Goal: Task Accomplishment & Management: Manage account settings

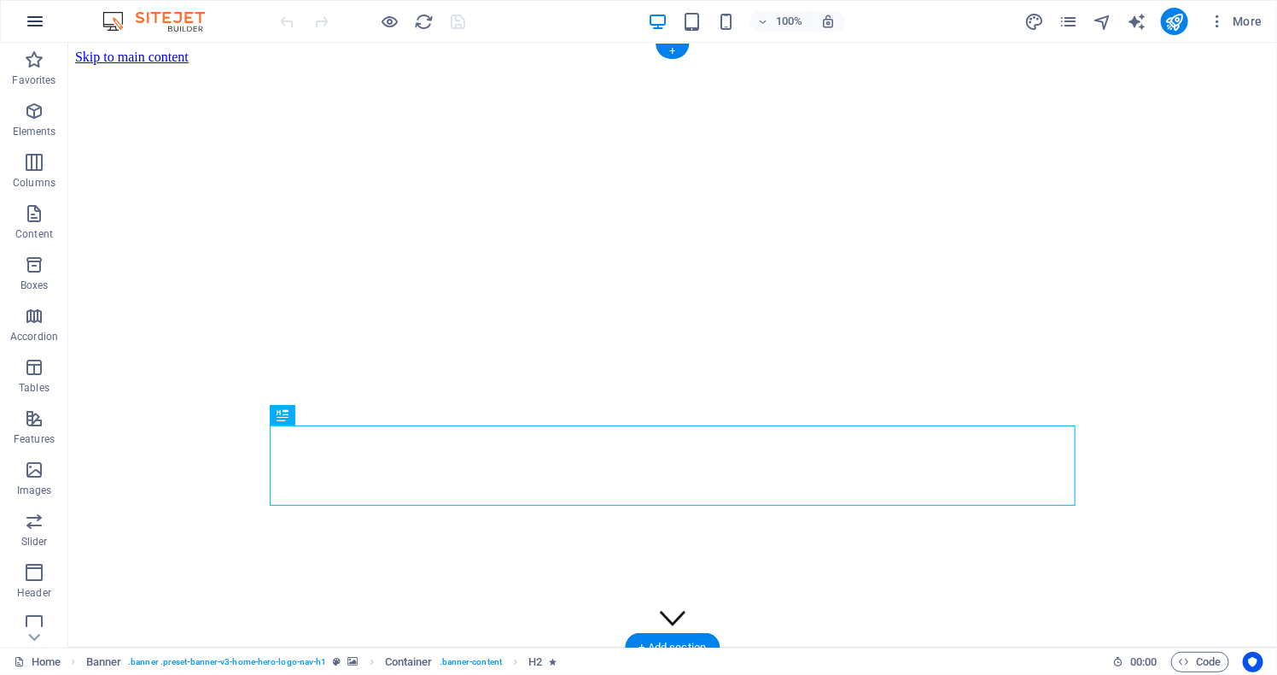
click at [27, 20] on icon "button" at bounding box center [35, 21] width 20 height 20
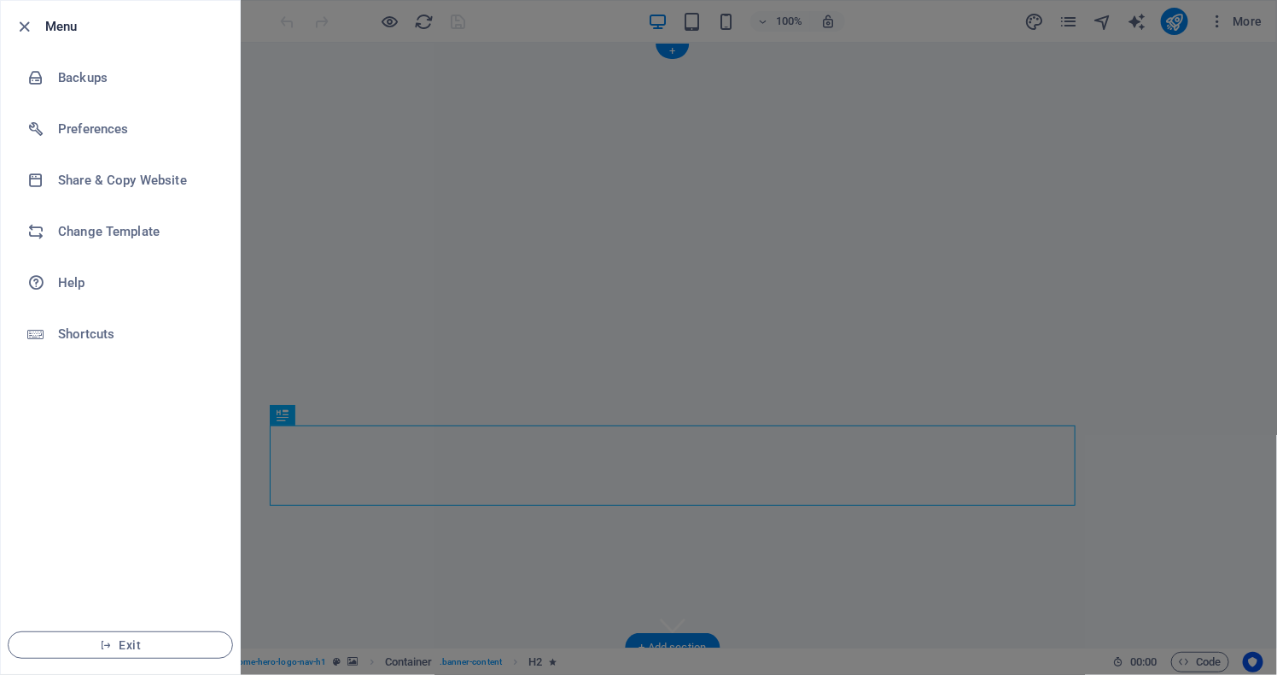
click at [27, 20] on icon "button" at bounding box center [25, 27] width 20 height 20
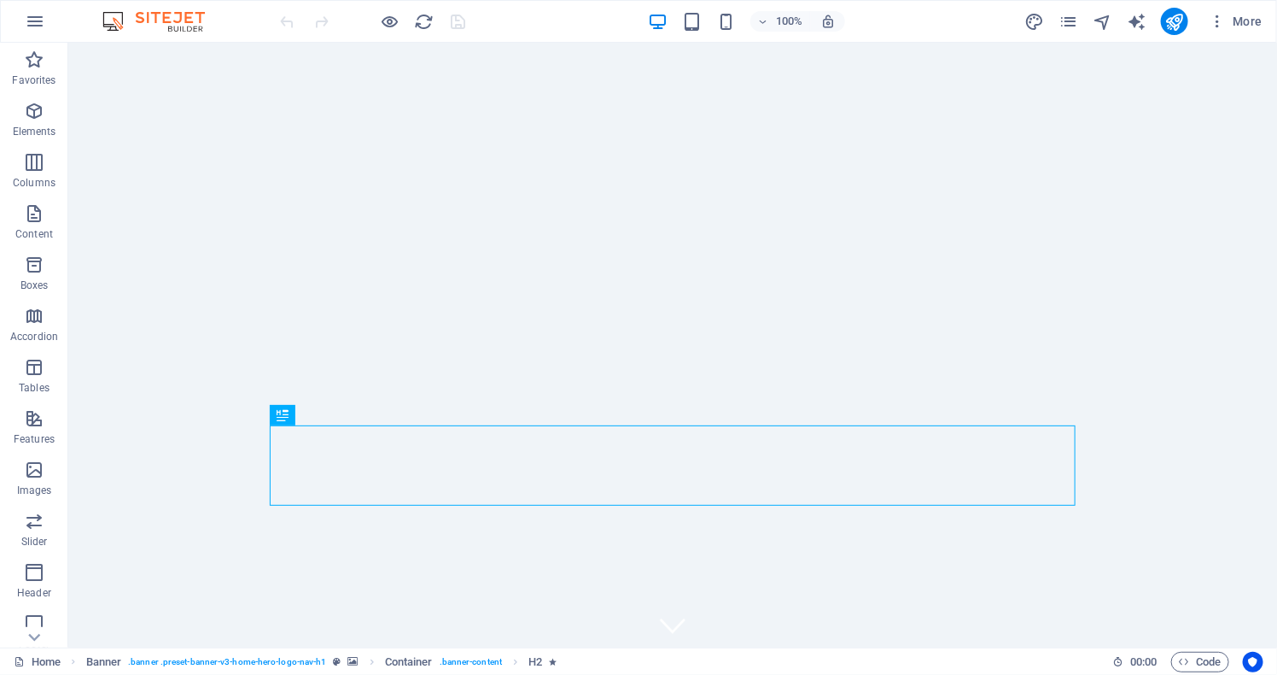
click at [1242, 35] on div "100% More" at bounding box center [639, 21] width 1276 height 41
click at [1242, 21] on span "More" at bounding box center [1236, 21] width 54 height 17
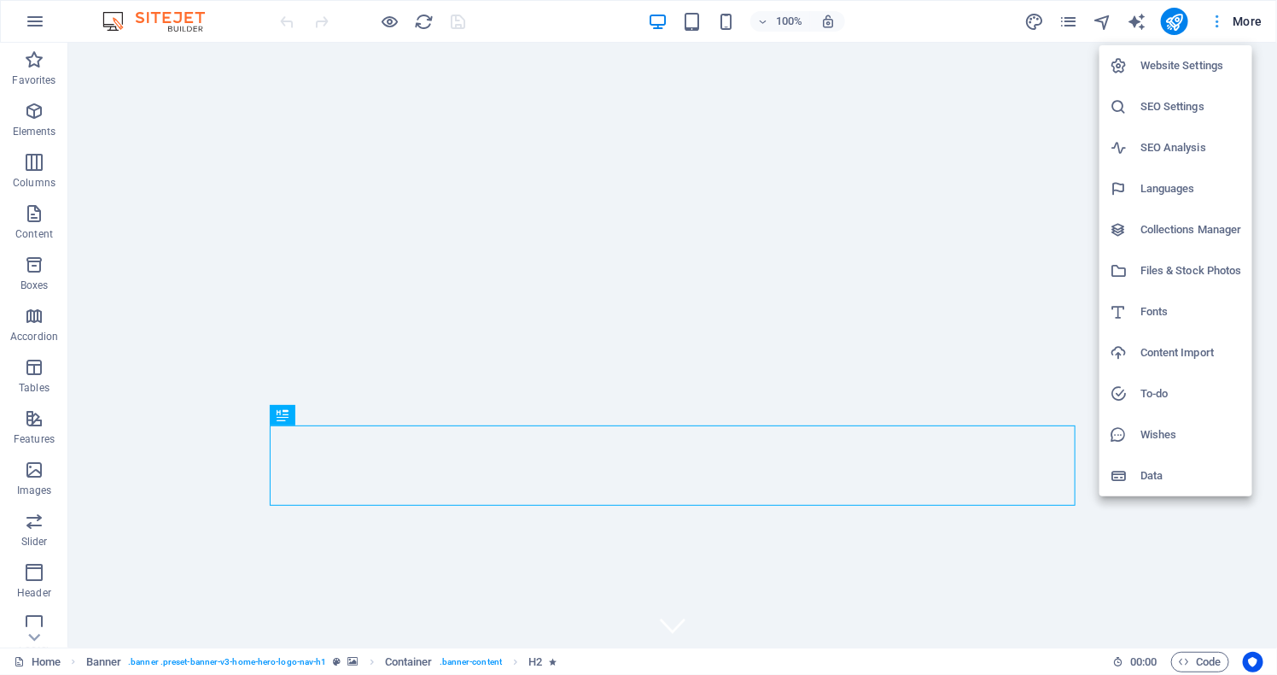
click at [1242, 21] on div at bounding box center [638, 337] width 1277 height 675
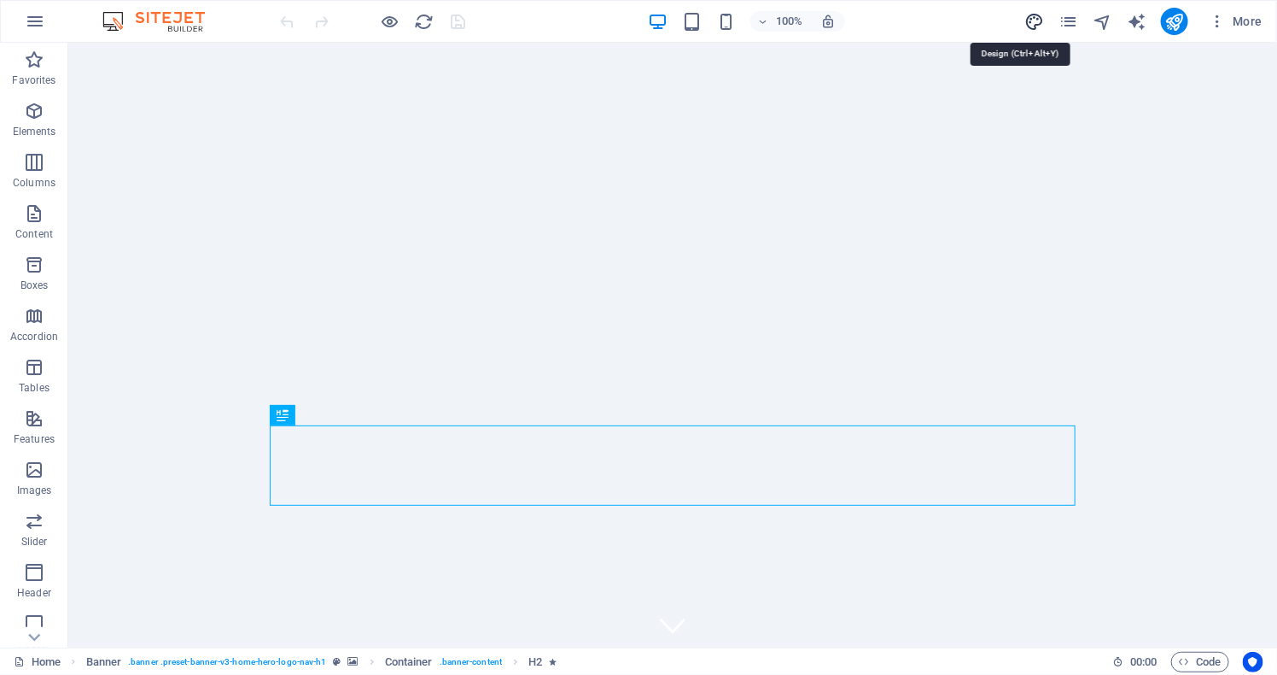
click at [1032, 23] on icon "design" at bounding box center [1035, 22] width 20 height 20
select select "px"
select select "400"
select select "px"
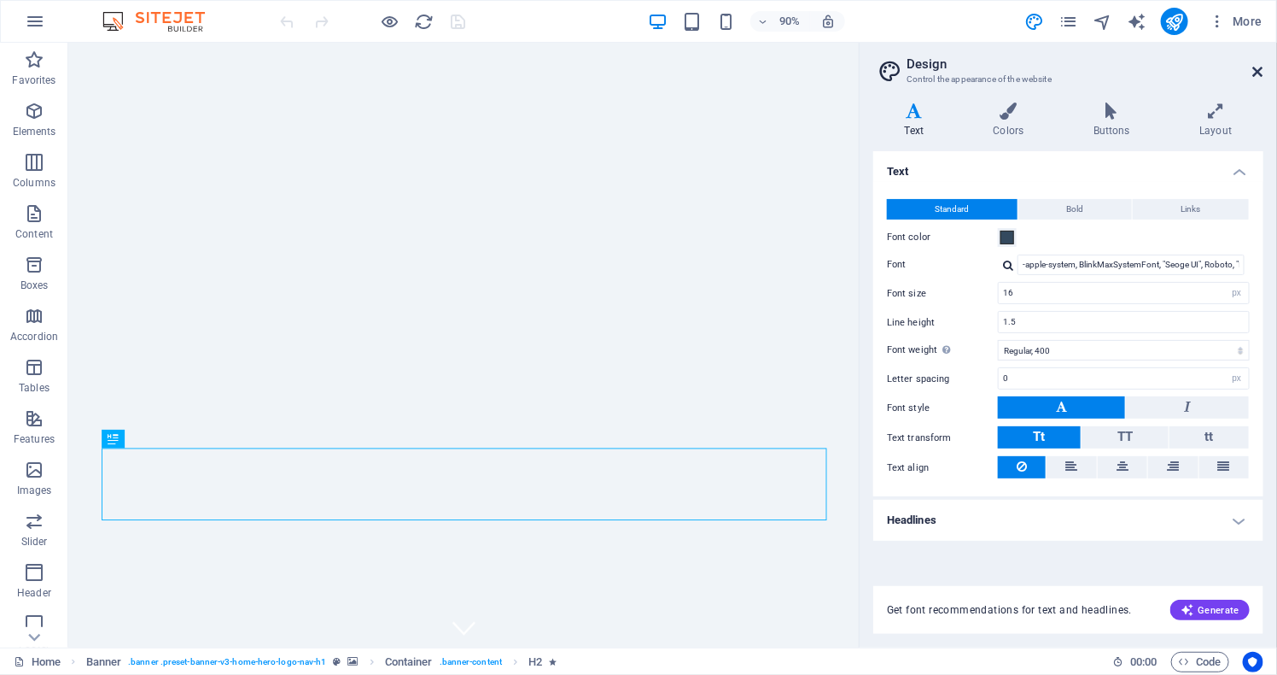
click at [1260, 72] on icon at bounding box center [1259, 72] width 10 height 14
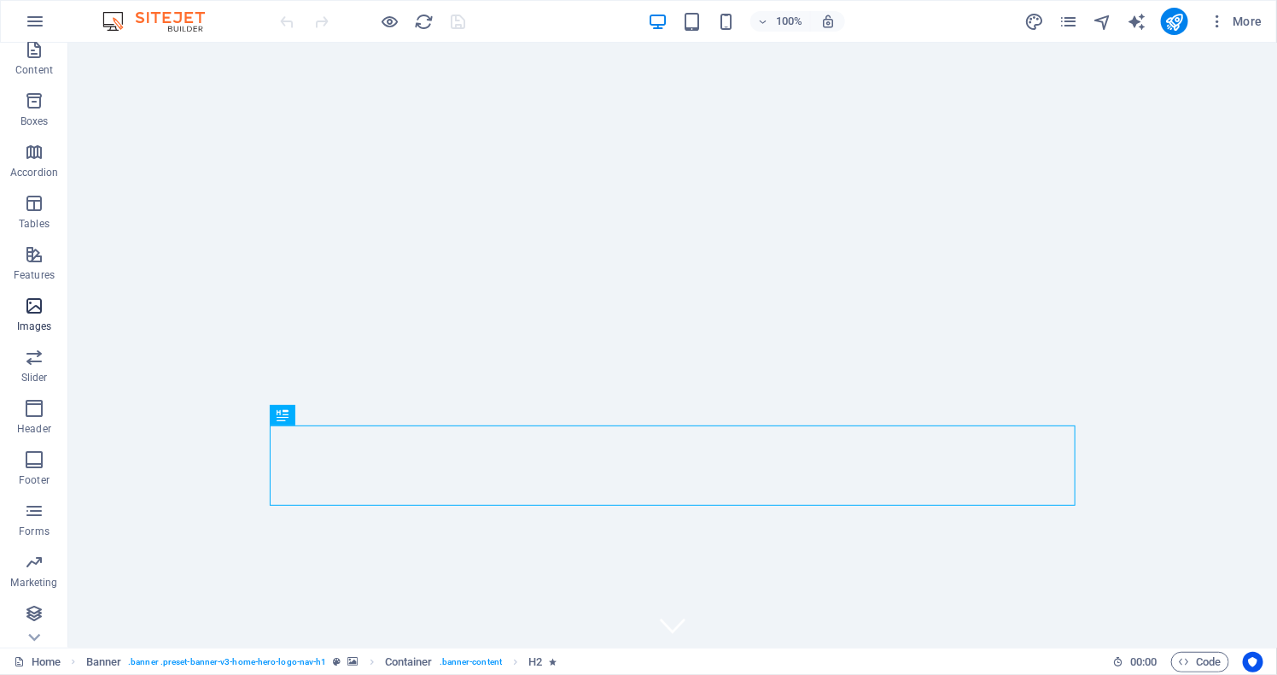
scroll to position [163, 0]
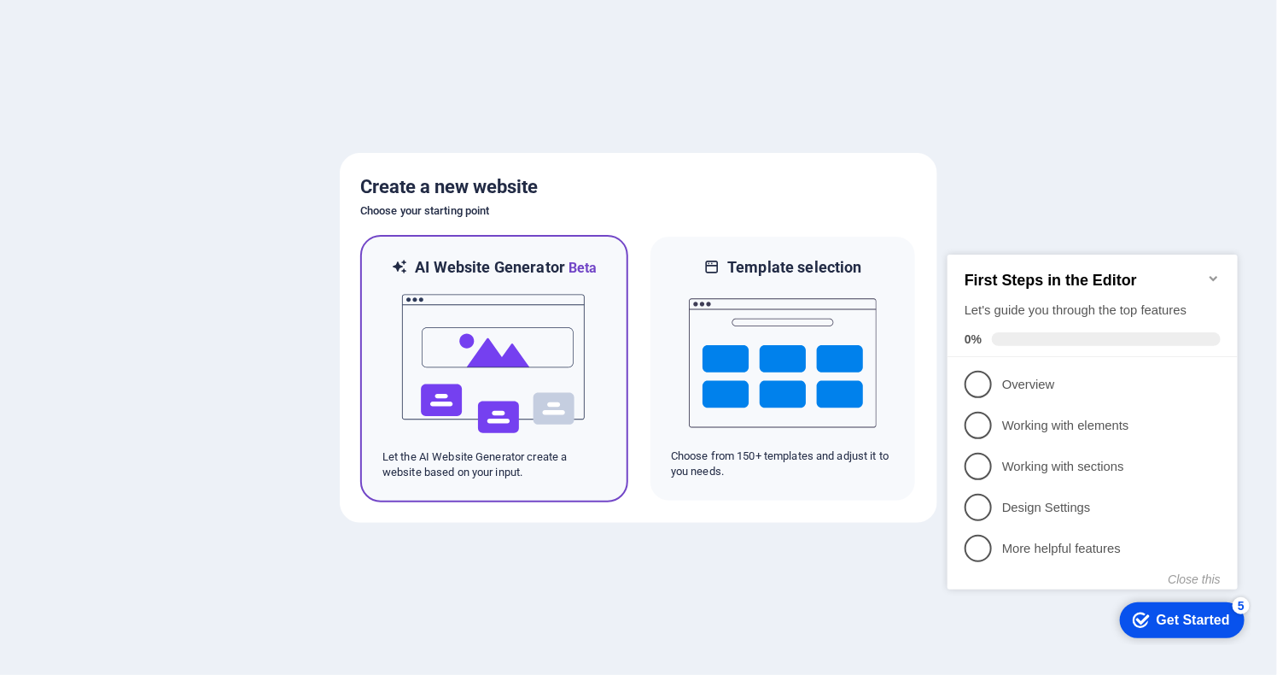
click at [511, 333] on img at bounding box center [494, 363] width 188 height 171
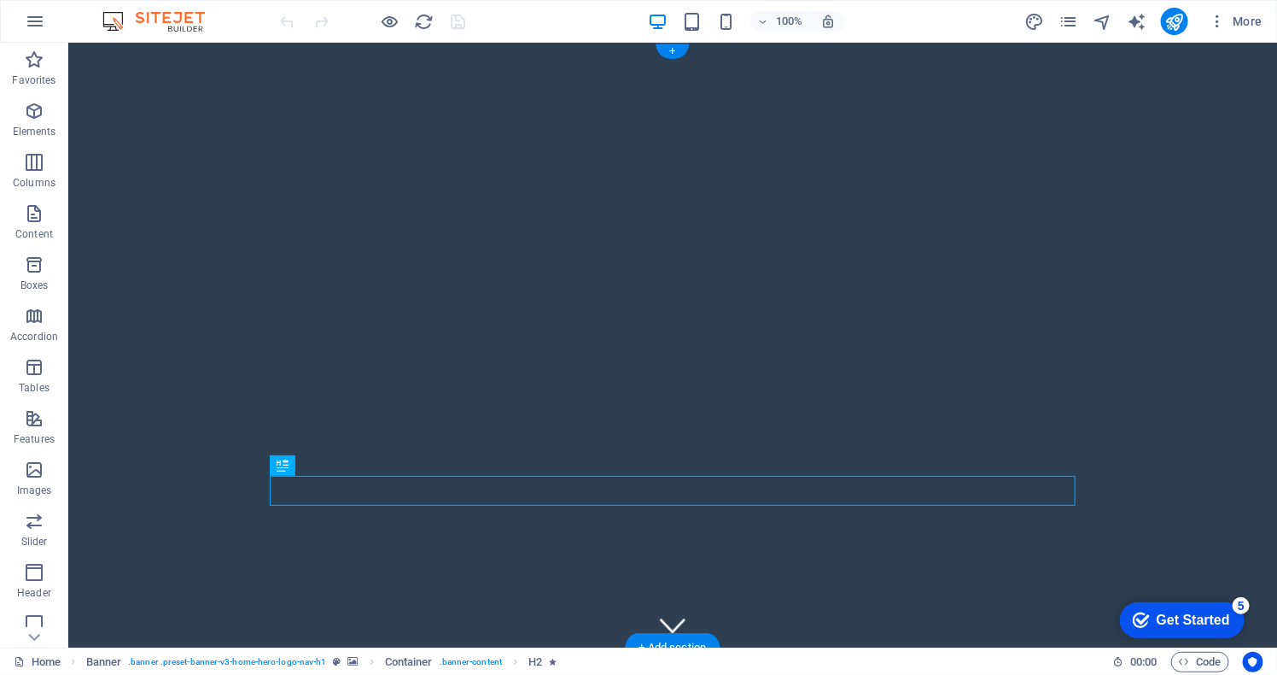
click at [1212, 619] on div "Get Started" at bounding box center [1192, 618] width 73 height 15
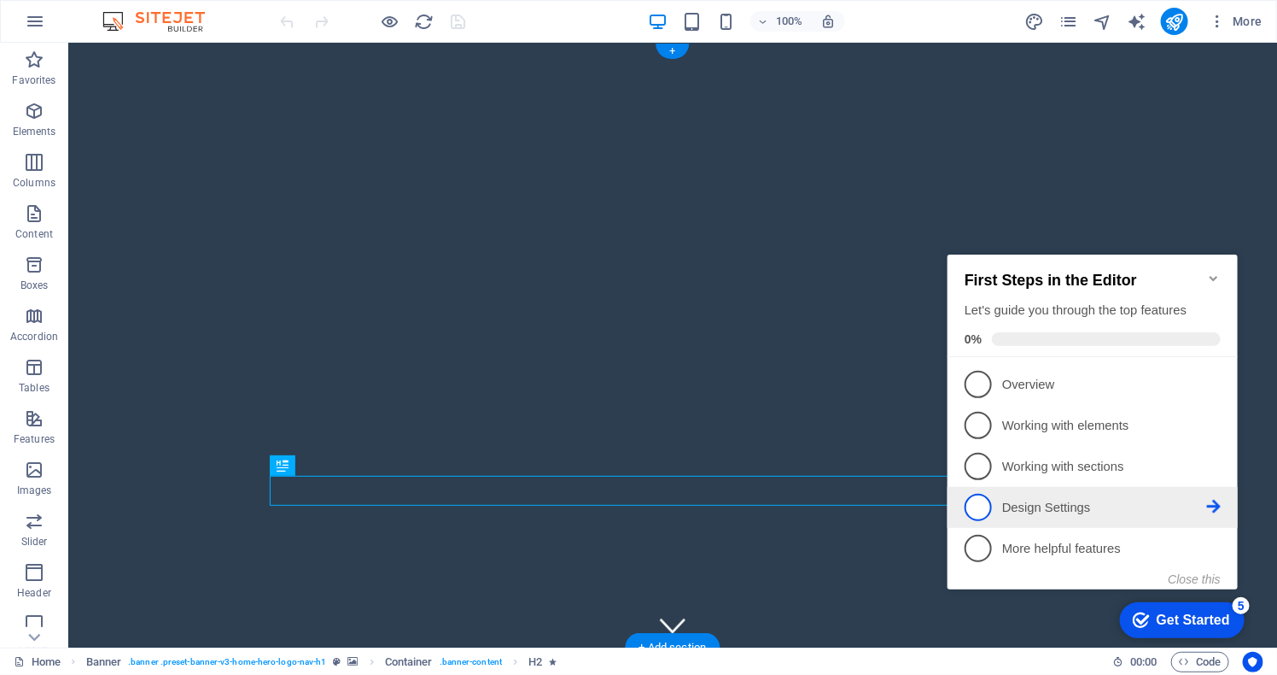
click at [1081, 509] on p "Design Settings - incomplete" at bounding box center [1104, 507] width 205 height 18
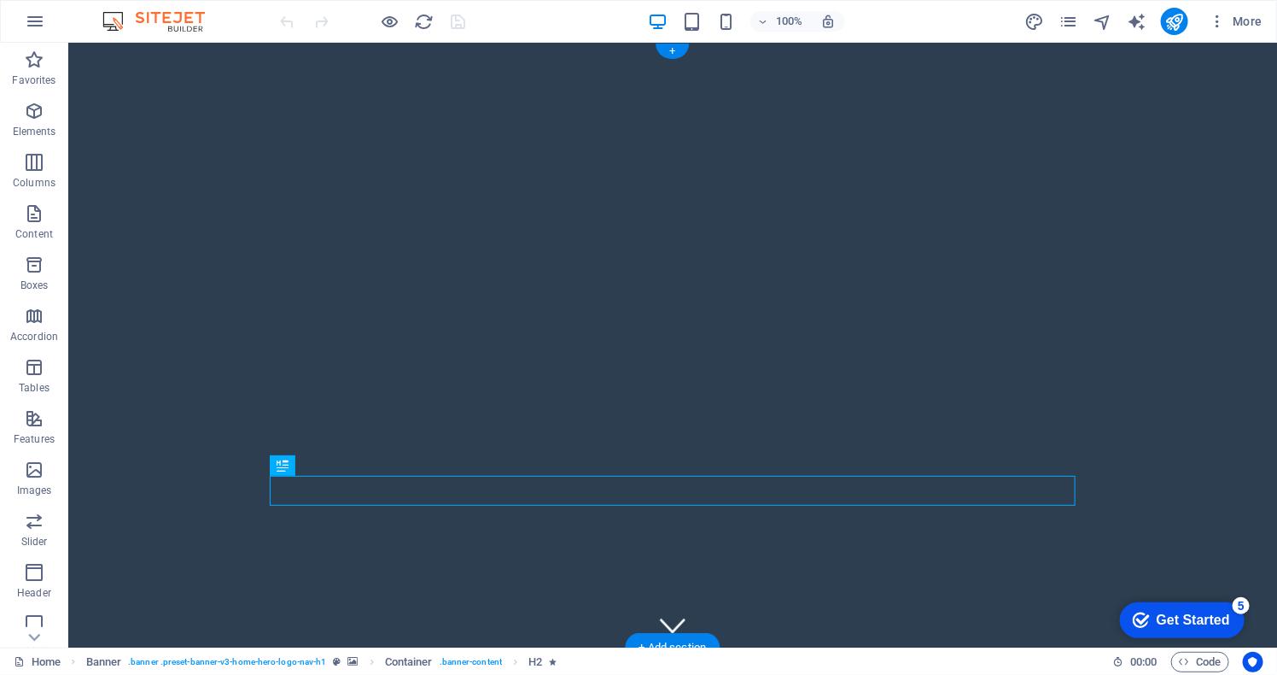
click at [1160, 605] on div "checkmark Get Started 5" at bounding box center [1181, 619] width 125 height 36
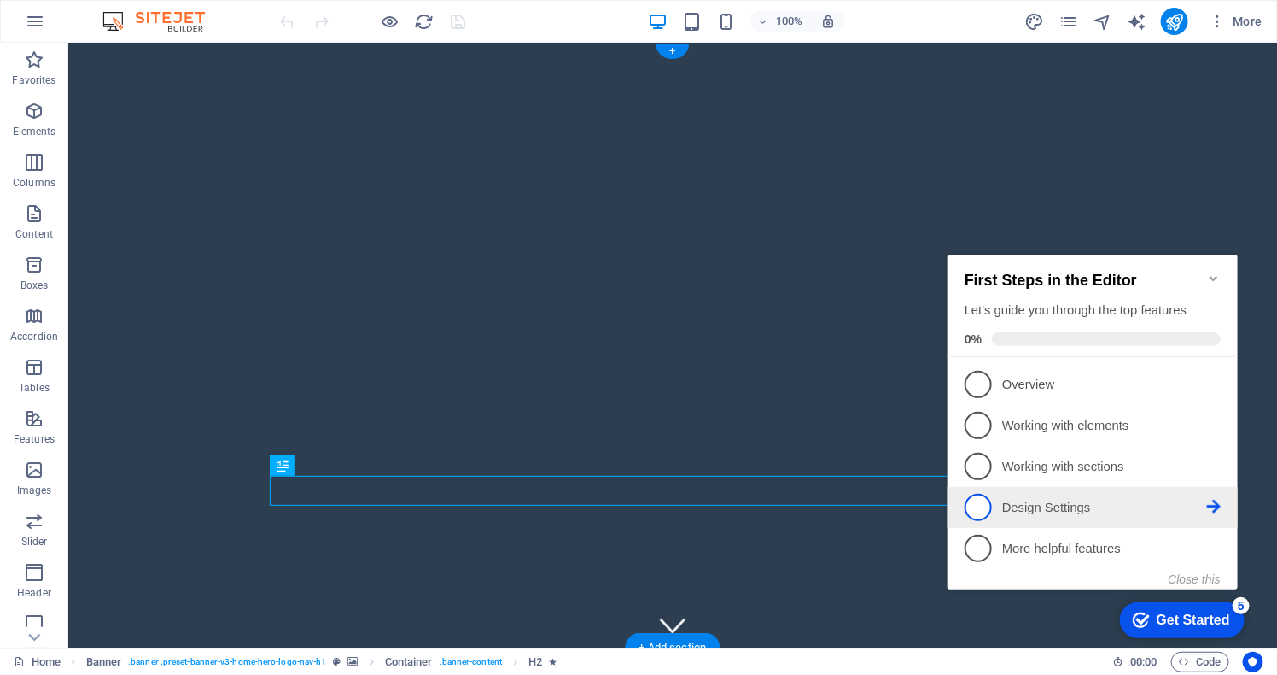
click at [981, 504] on span "4" at bounding box center [977, 506] width 27 height 27
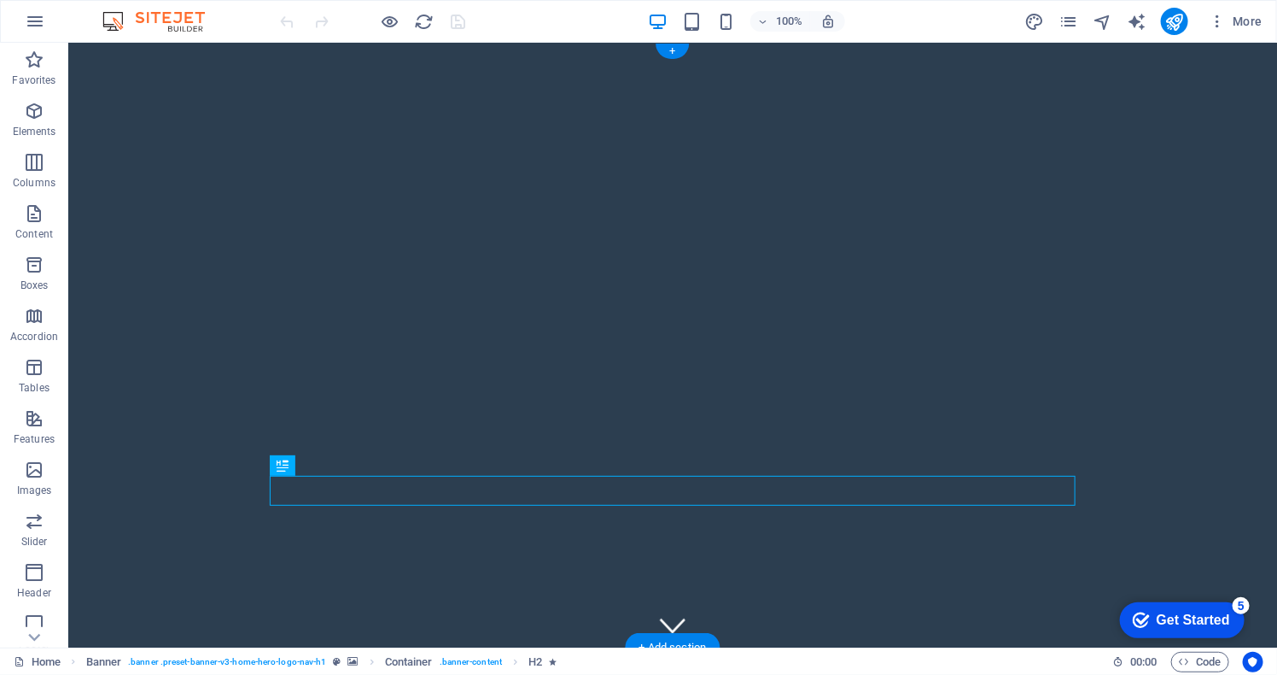
click at [1167, 622] on div "Get Started" at bounding box center [1192, 618] width 73 height 15
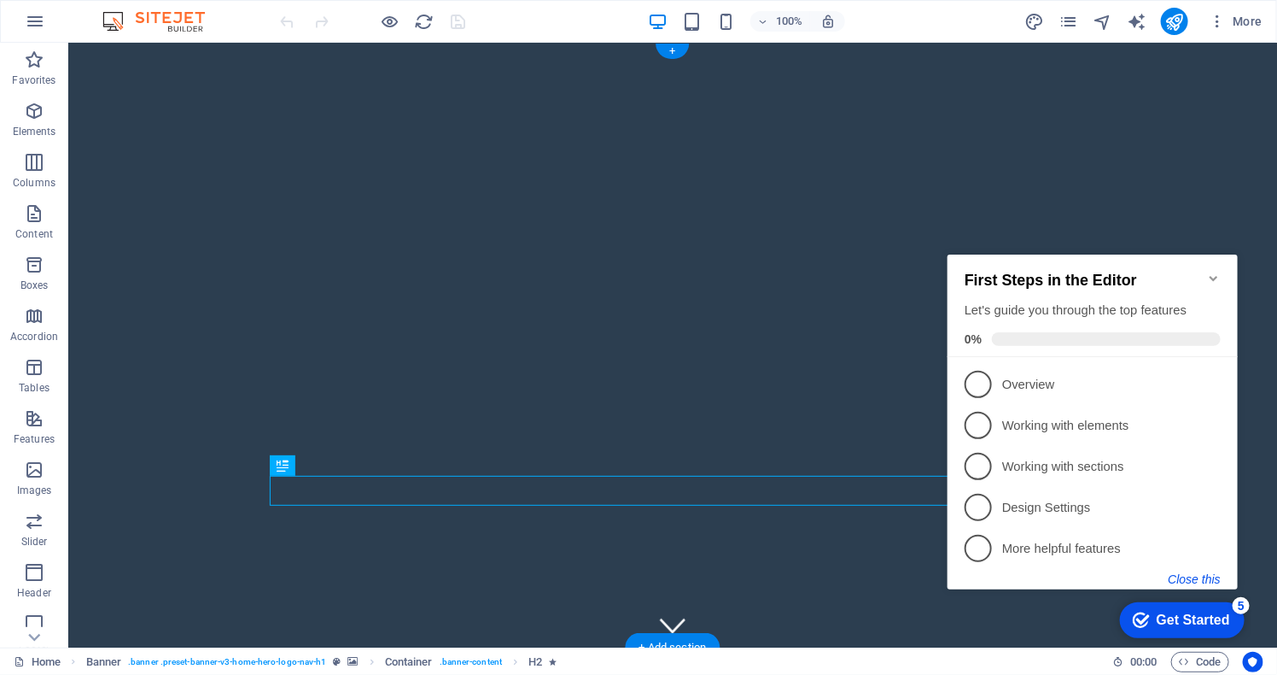
click at [1198, 574] on button "Close this" at bounding box center [1194, 578] width 52 height 14
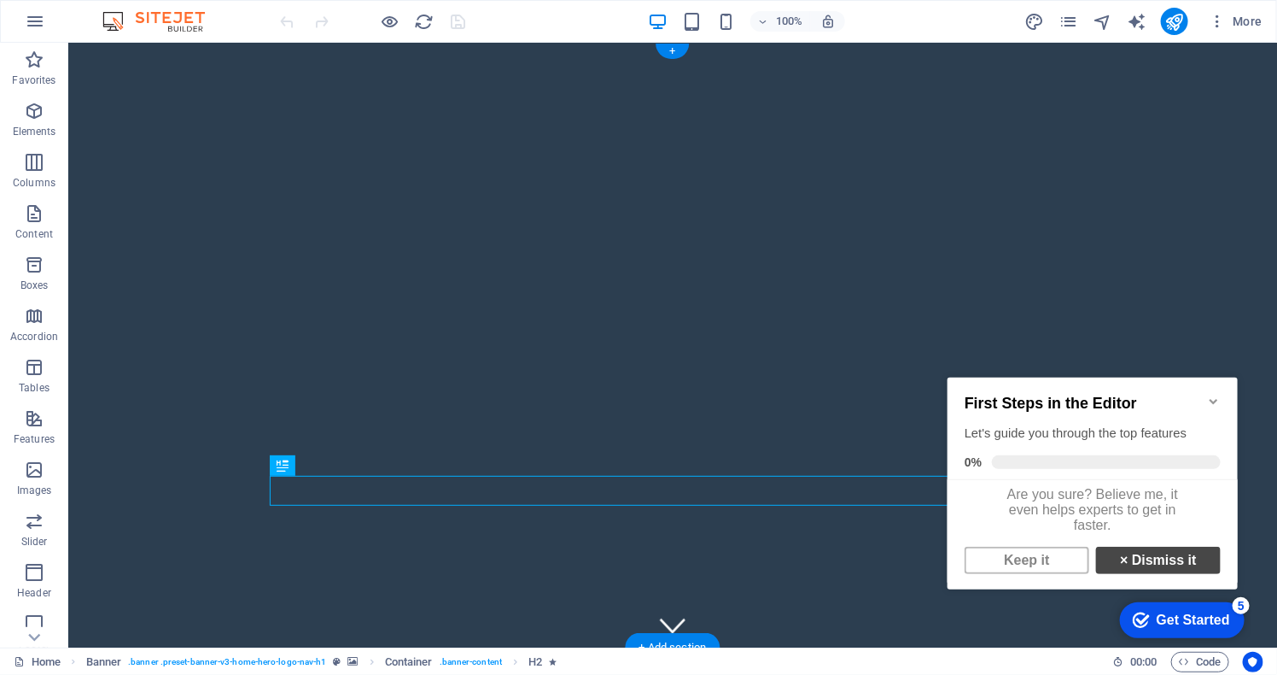
click at [1170, 562] on link "× Dismiss it" at bounding box center [1158, 559] width 125 height 27
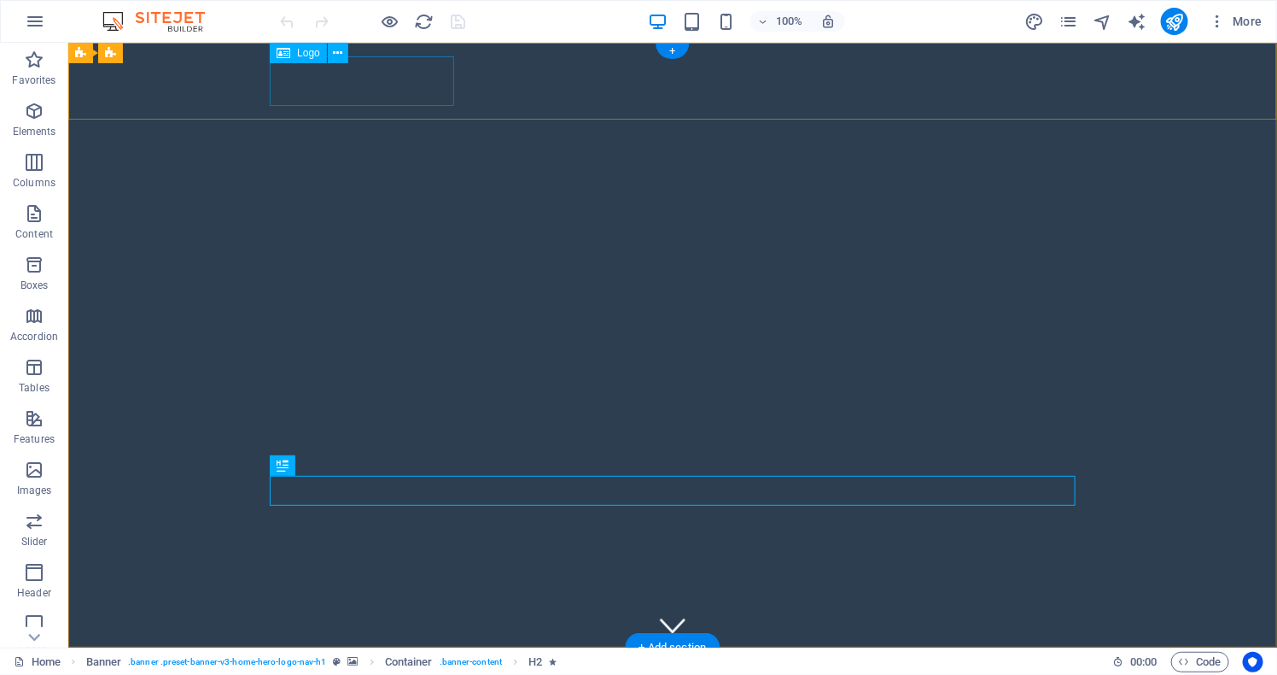
click at [321, 661] on div "MESARI" at bounding box center [672, 686] width 806 height 50
click at [340, 59] on icon at bounding box center [337, 53] width 9 height 18
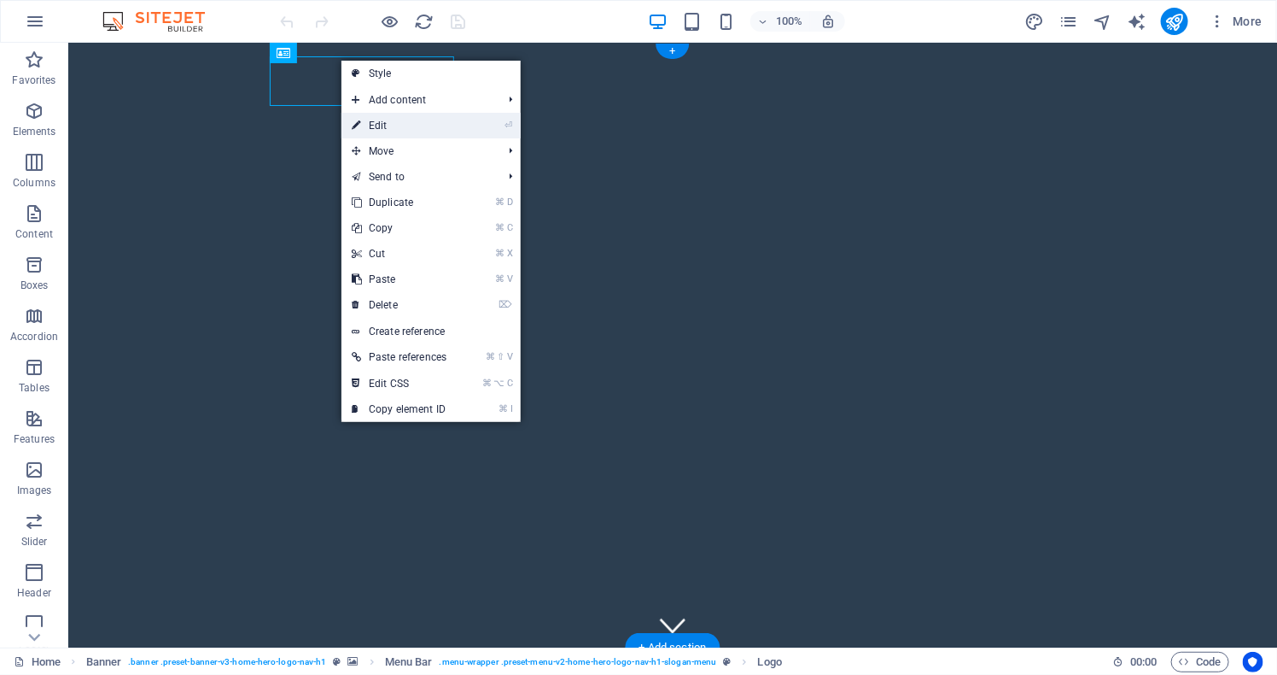
click at [368, 119] on link "⏎ Edit" at bounding box center [399, 126] width 115 height 26
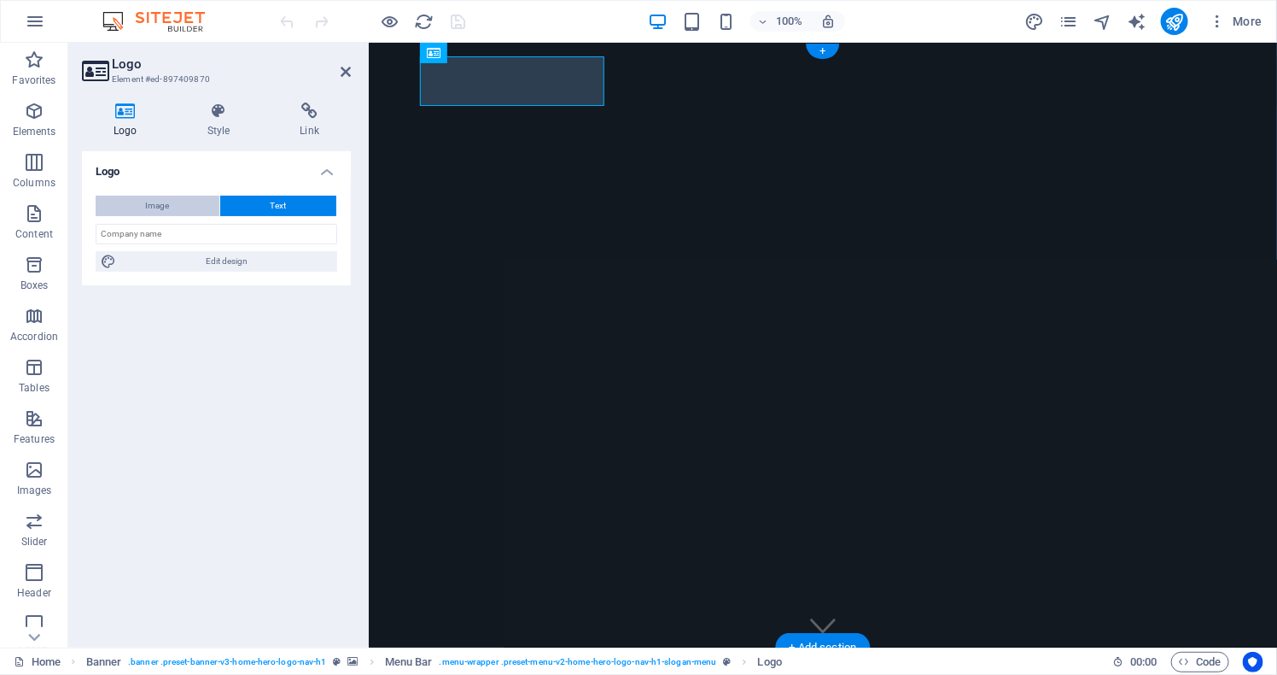
click at [161, 209] on span "Image" at bounding box center [158, 206] width 24 height 20
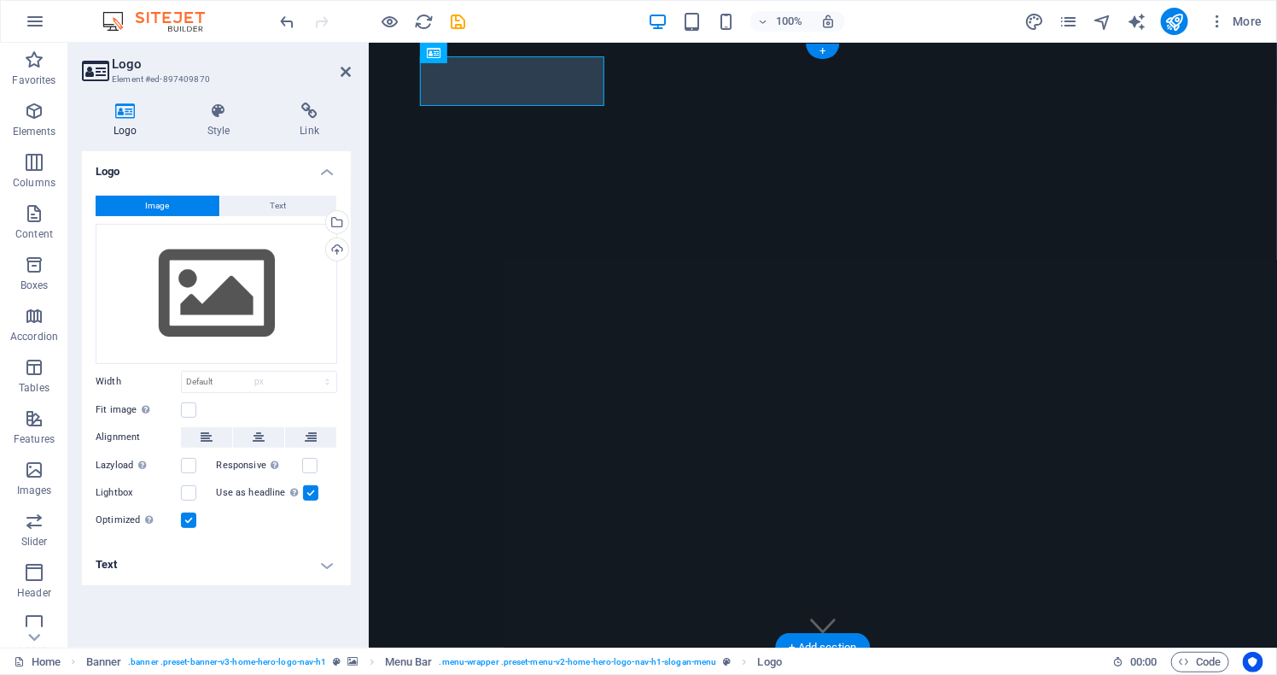
select select "DISABLED_OPTION_VALUE"
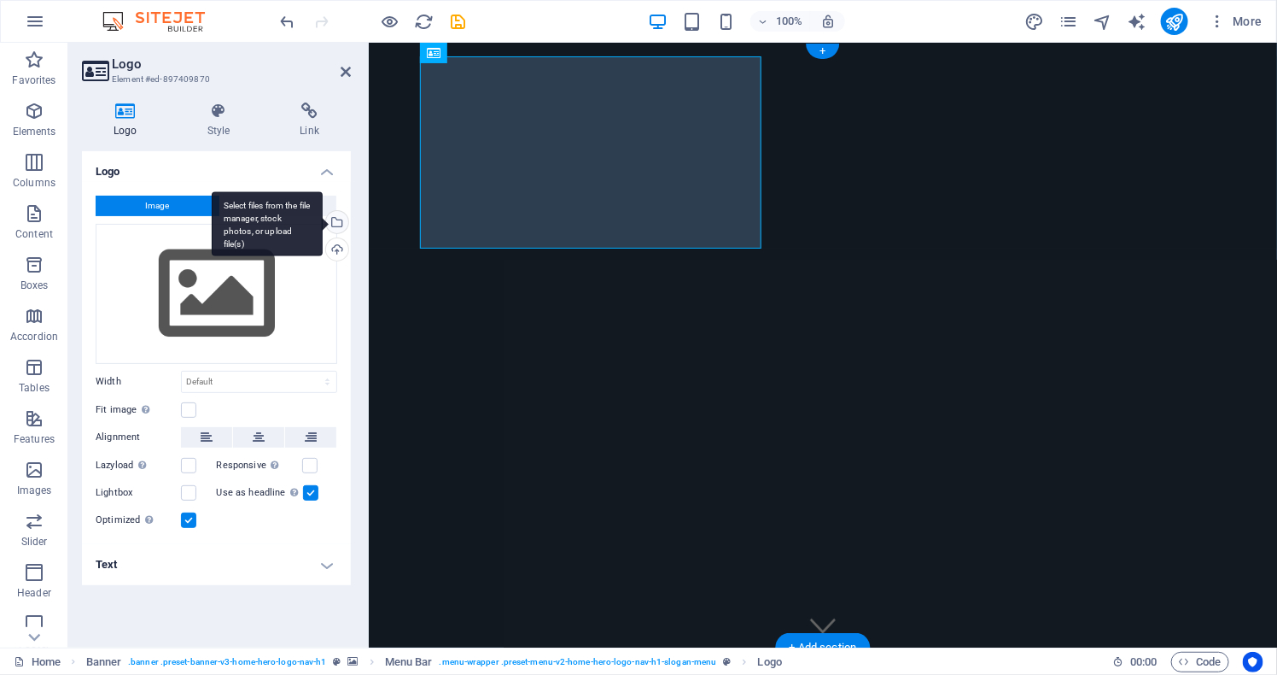
click at [338, 234] on div "Select files from the file manager, stock photos, or upload file(s)" at bounding box center [336, 224] width 26 height 26
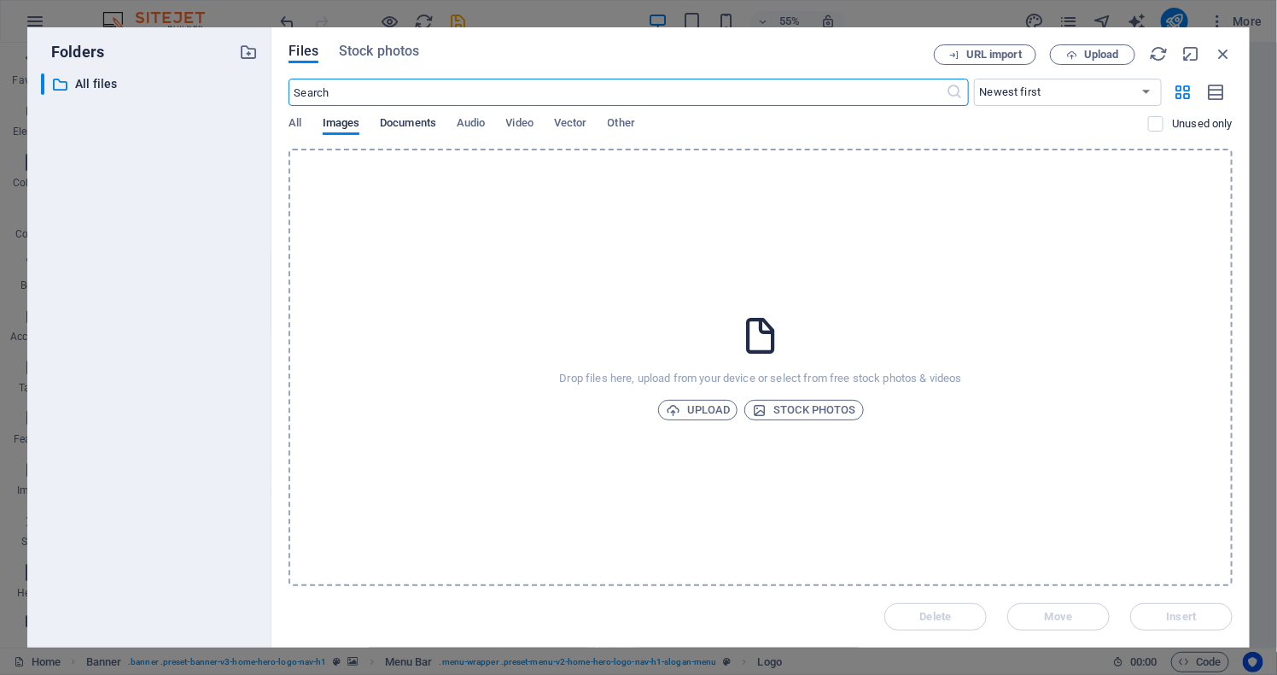
click at [413, 126] on span "Documents" at bounding box center [408, 125] width 56 height 24
click at [298, 119] on span "All" at bounding box center [295, 125] width 13 height 24
click at [114, 79] on p "All files" at bounding box center [151, 84] width 152 height 20
click at [686, 405] on span "Upload" at bounding box center [698, 410] width 65 height 20
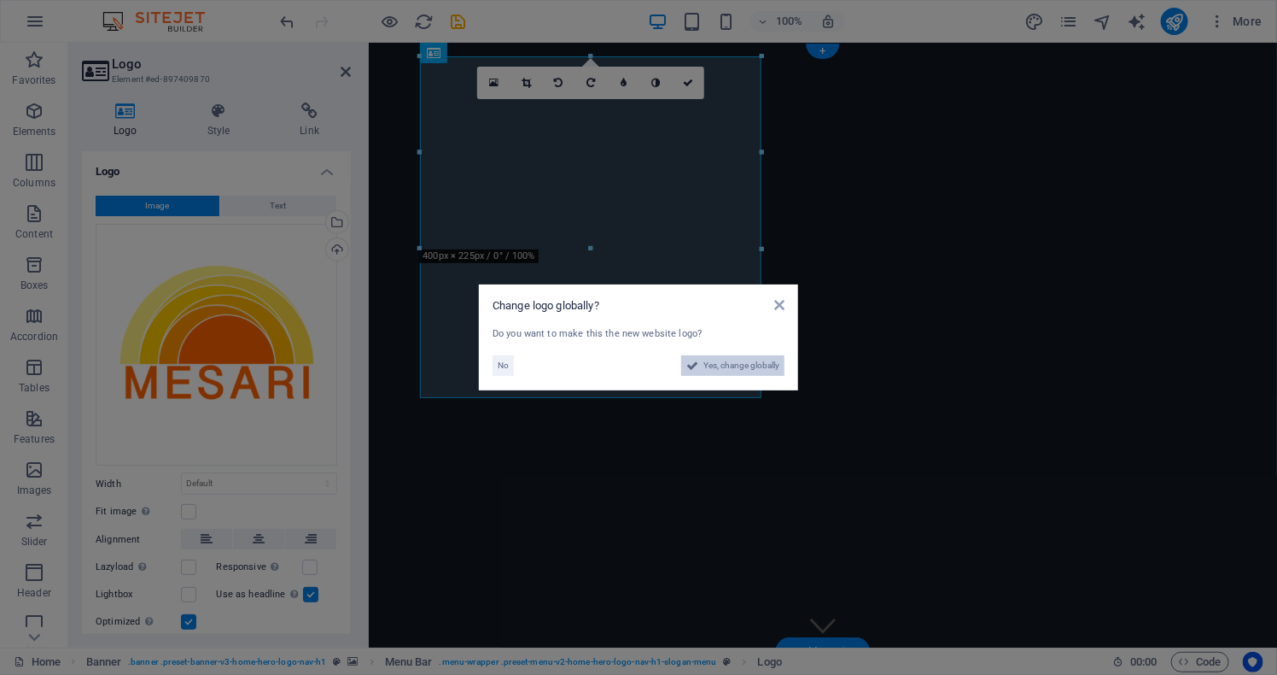
click at [704, 373] on span "Yes, change globally" at bounding box center [742, 365] width 76 height 20
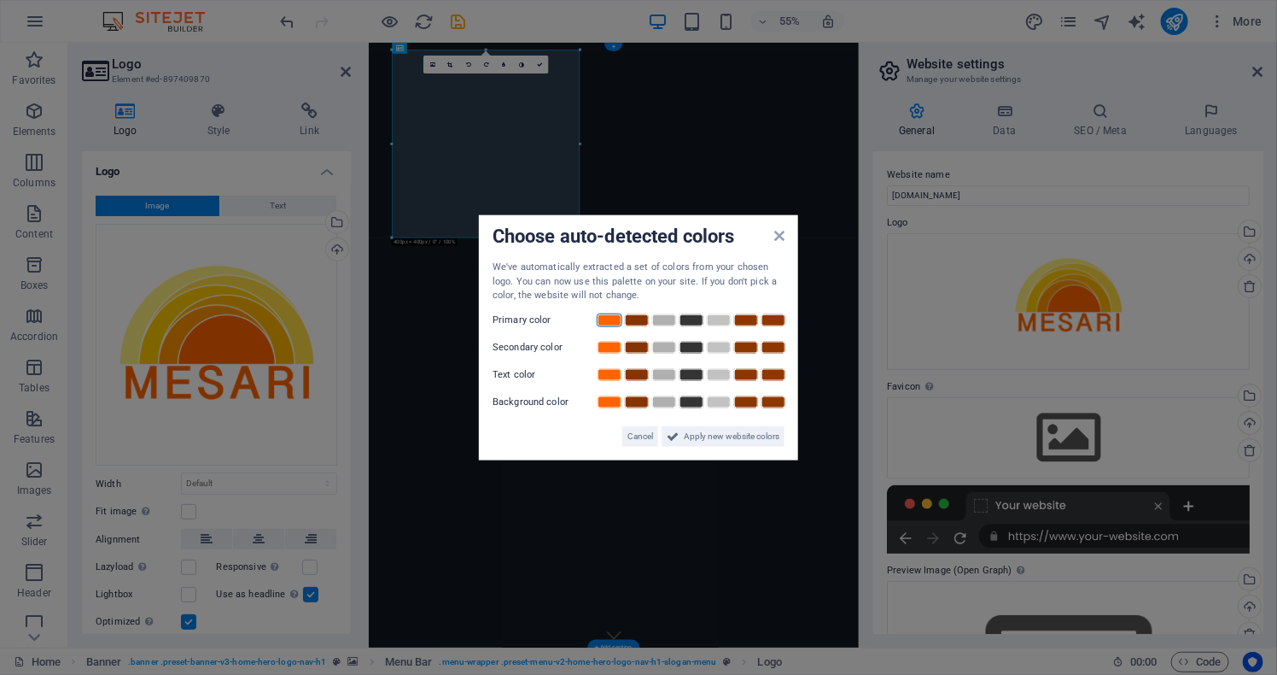
click at [610, 322] on link at bounding box center [610, 320] width 26 height 14
click at [635, 354] on link at bounding box center [637, 347] width 26 height 14
click at [692, 381] on link at bounding box center [692, 374] width 26 height 14
click at [721, 408] on link at bounding box center [719, 402] width 26 height 14
click at [706, 446] on span "Apply new website colors" at bounding box center [732, 435] width 96 height 20
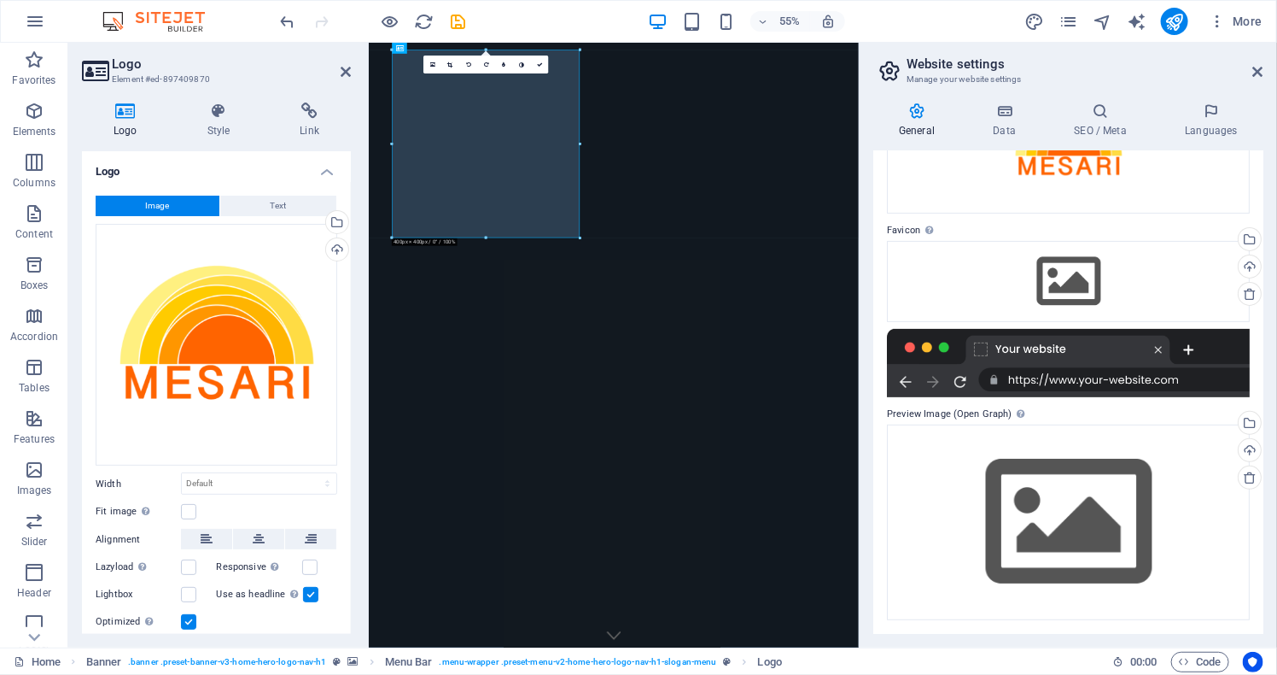
scroll to position [179, 0]
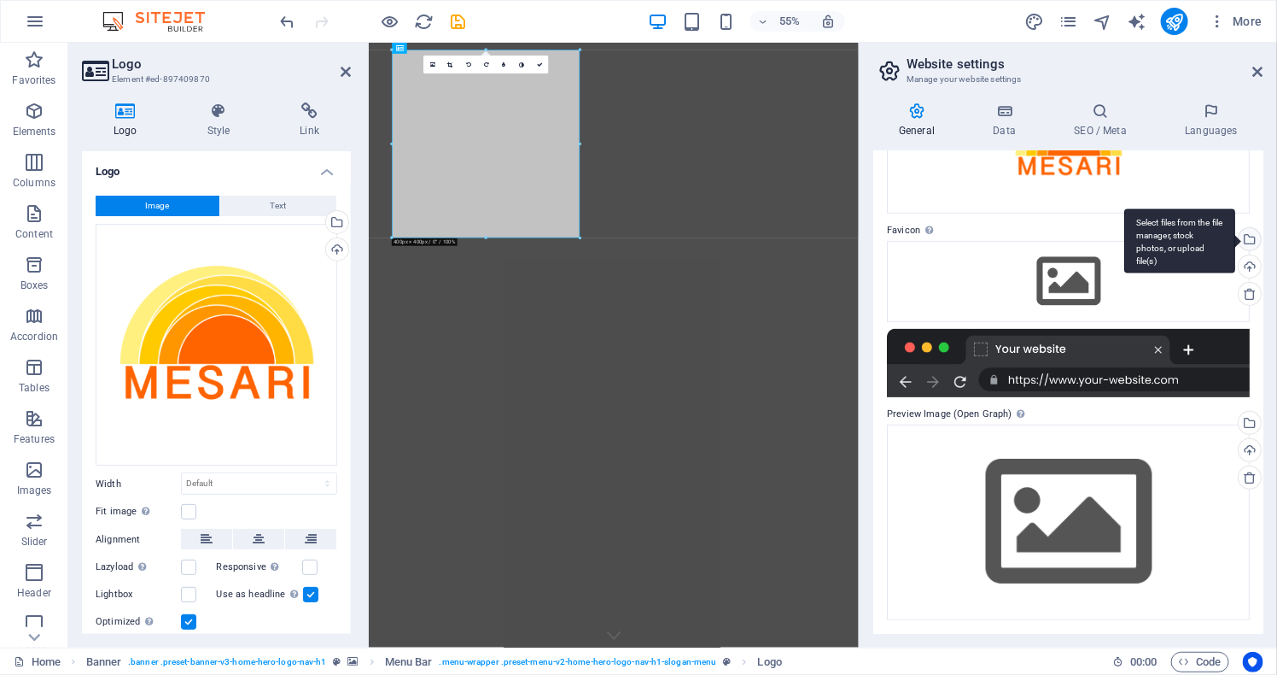
click at [1245, 231] on div "Select files from the file manager, stock photos, or upload file(s)" at bounding box center [1249, 241] width 26 height 26
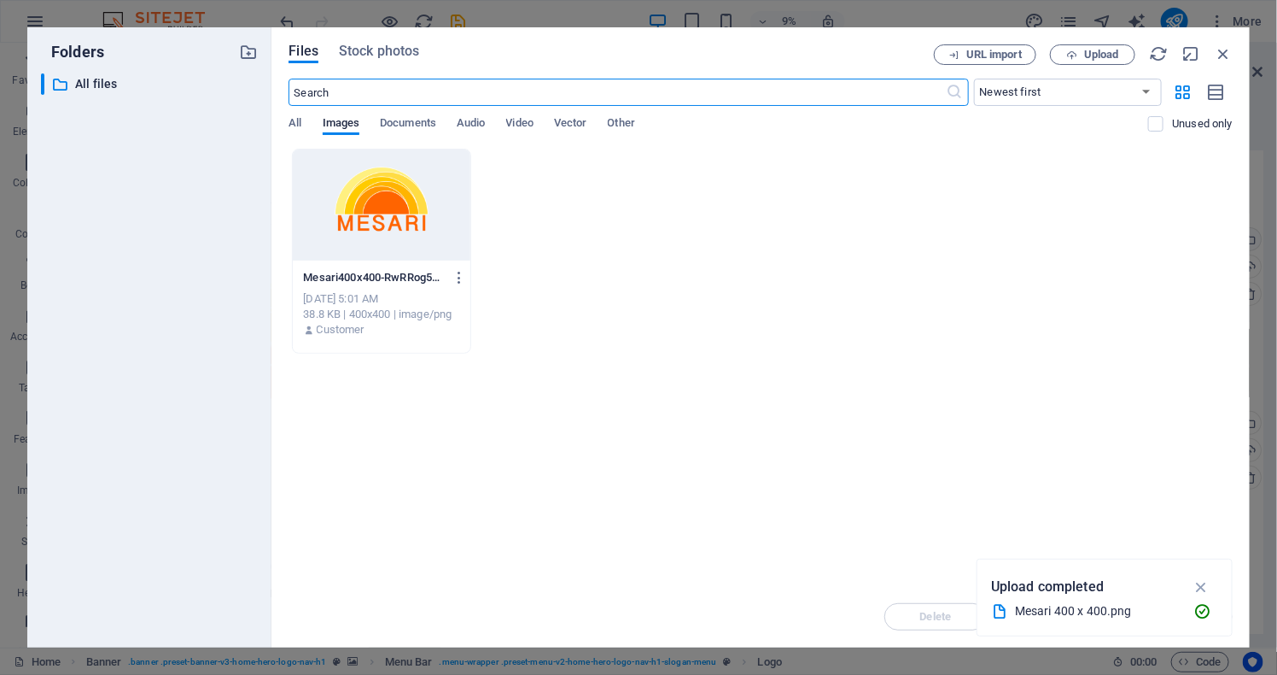
click at [341, 230] on div at bounding box center [382, 204] width 178 height 111
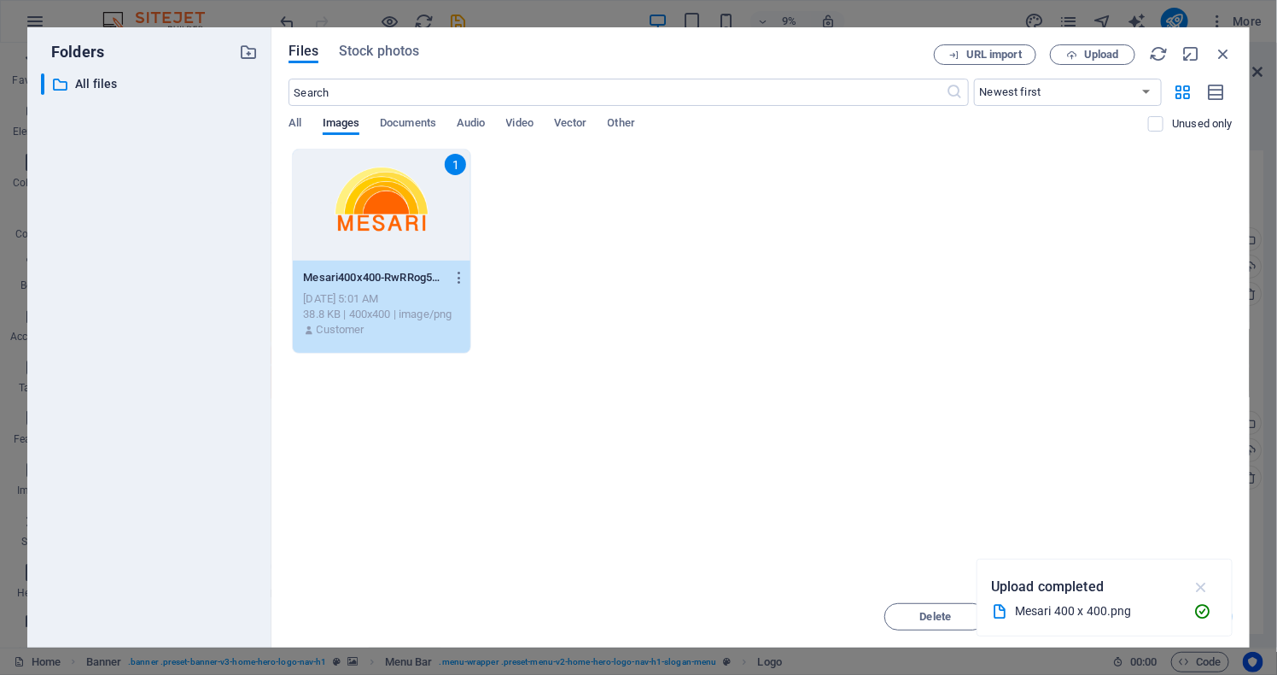
click at [1204, 583] on icon "button" at bounding box center [1202, 586] width 20 height 19
click at [1170, 617] on span "Insert" at bounding box center [1182, 616] width 30 height 10
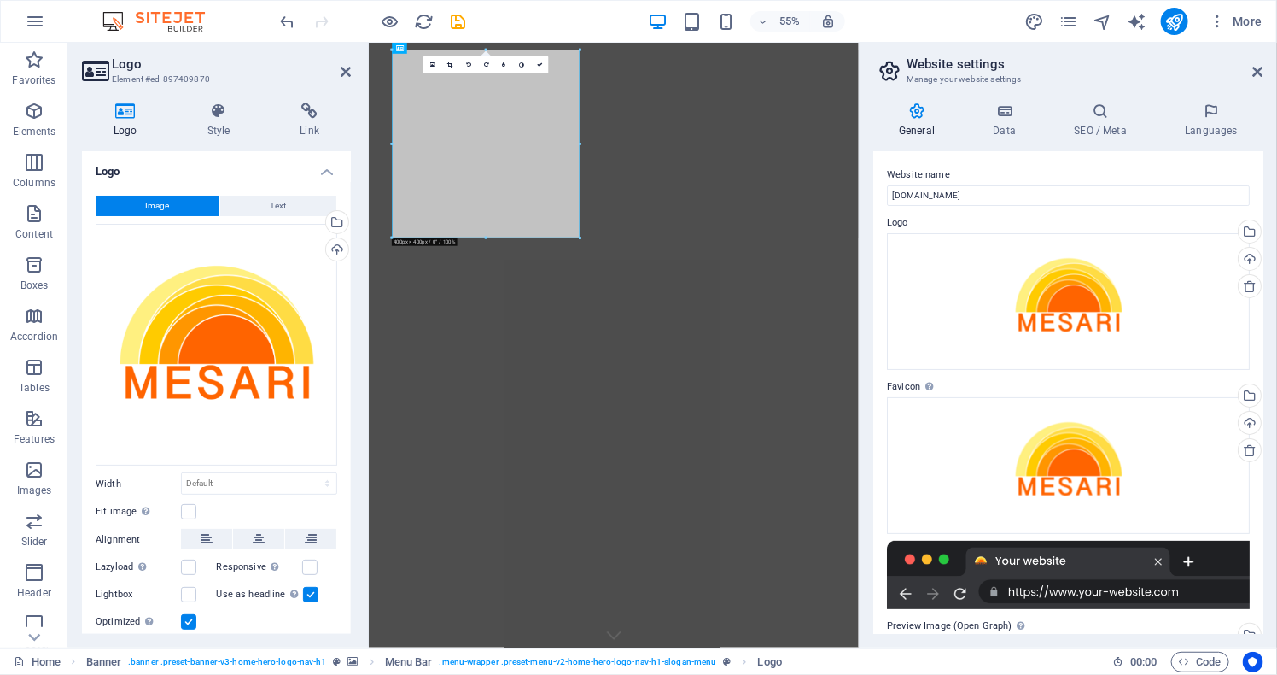
scroll to position [0, 0]
click at [982, 102] on icon at bounding box center [1004, 110] width 74 height 17
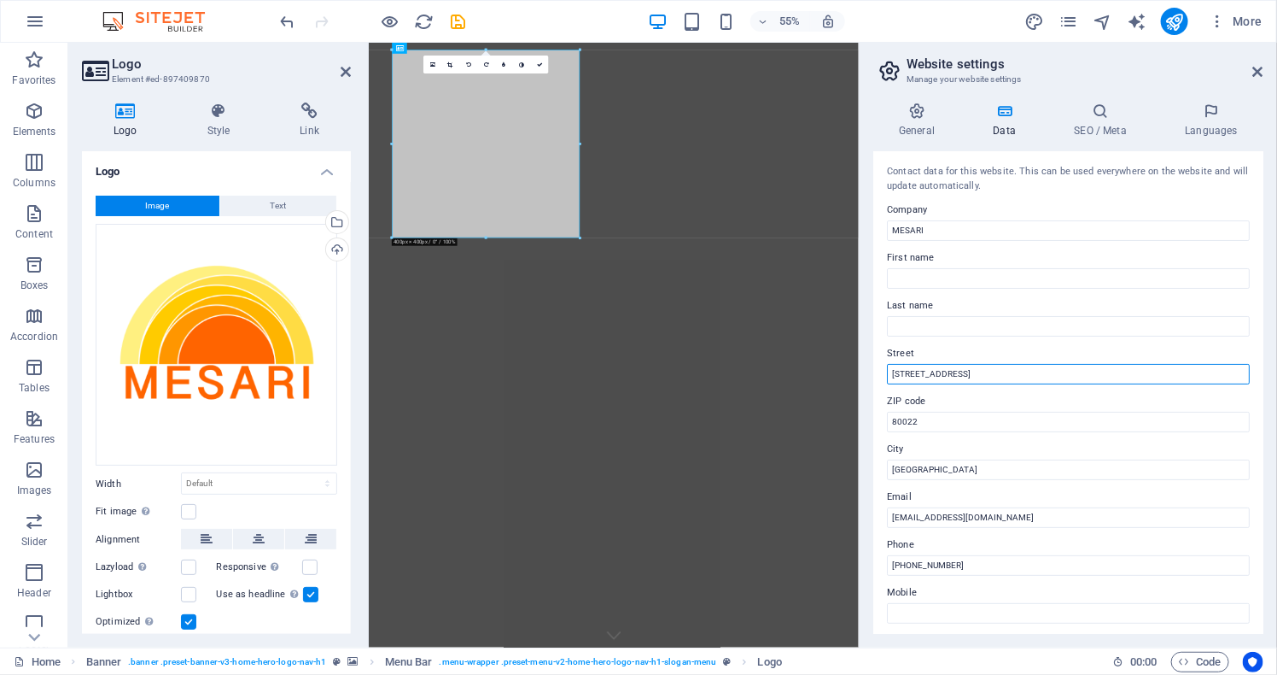
click at [1095, 384] on input "123 Trading St." at bounding box center [1068, 374] width 363 height 20
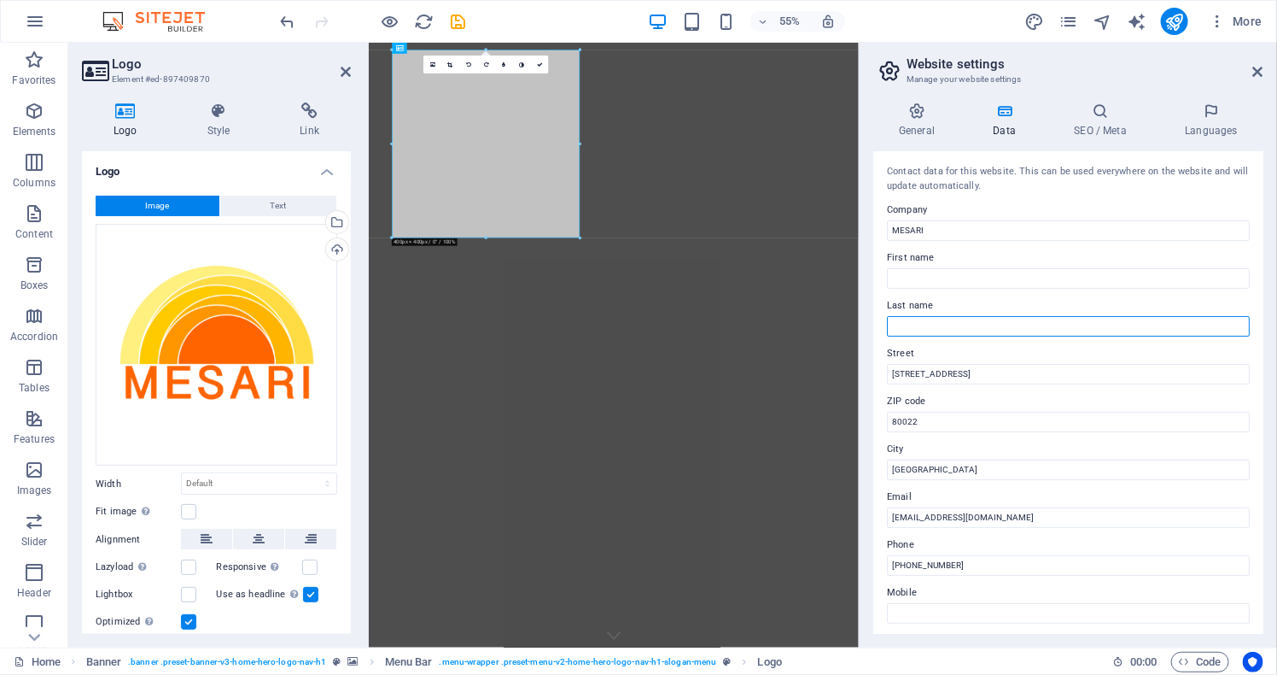
click at [1079, 336] on input "Last name" at bounding box center [1068, 326] width 363 height 20
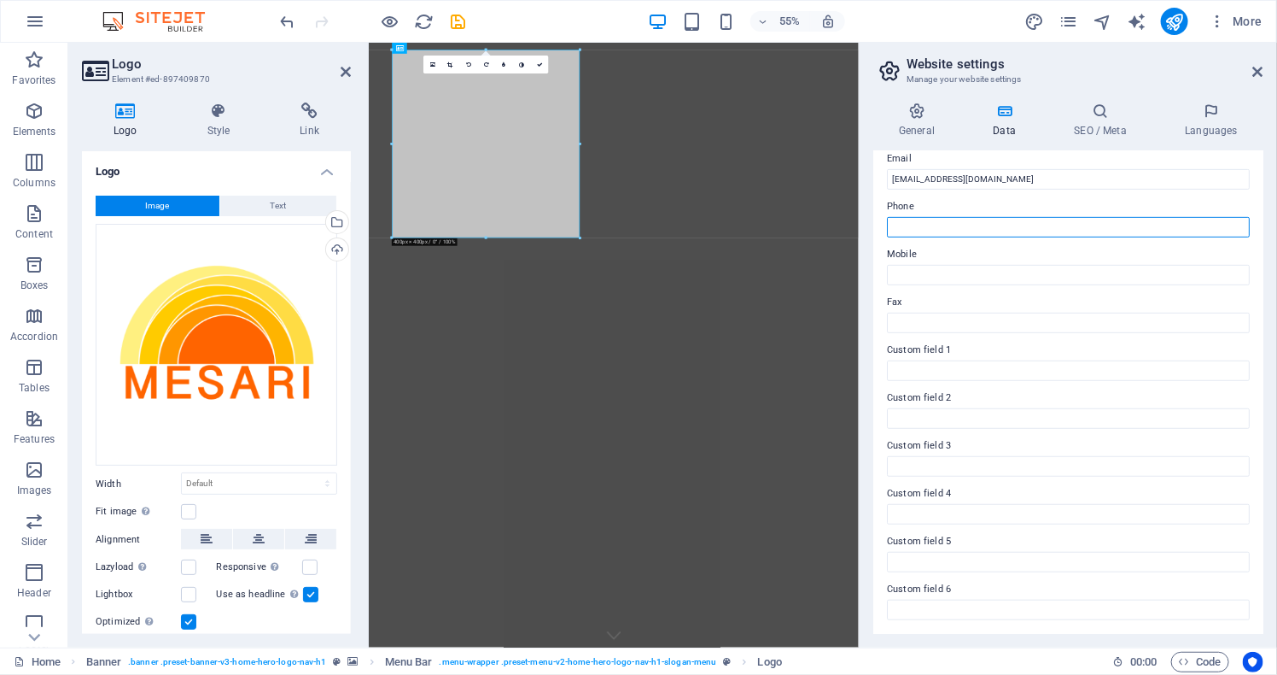
scroll to position [436, 0]
click at [1112, 122] on h4 "SEO / Meta" at bounding box center [1104, 120] width 111 height 36
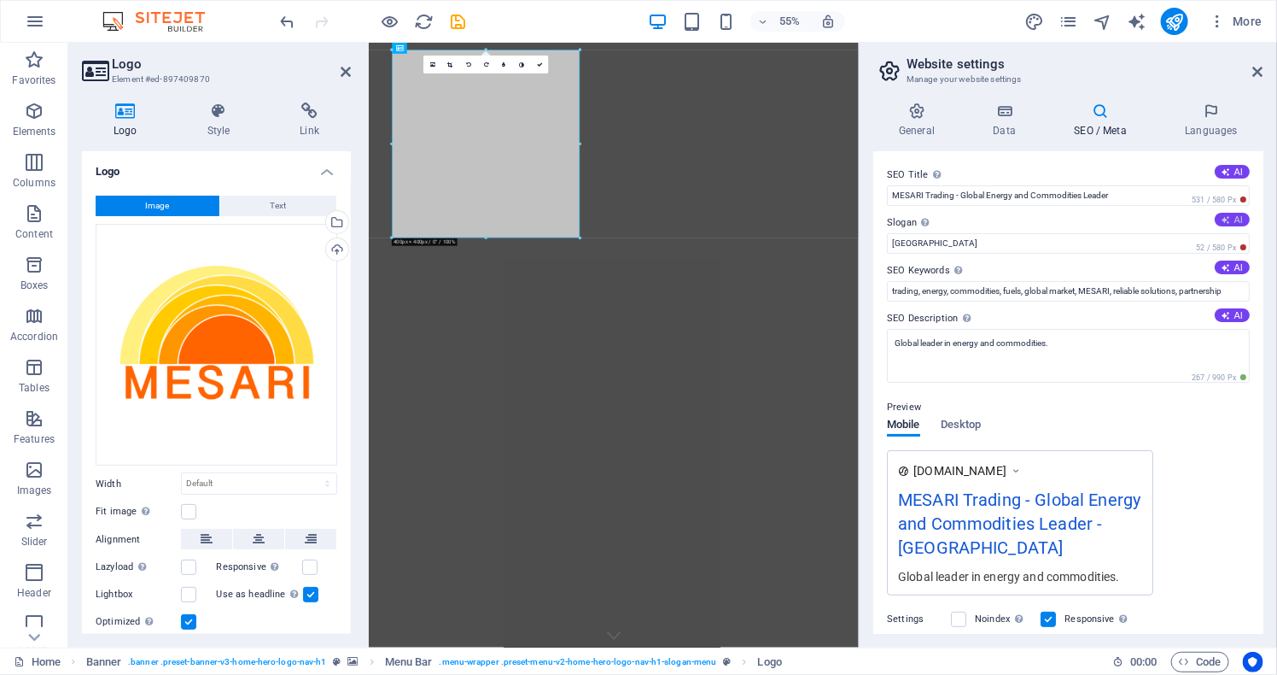
click at [1222, 225] on icon at bounding box center [1226, 219] width 9 height 9
type input "Empowering Global Trade with Quality Solutions"
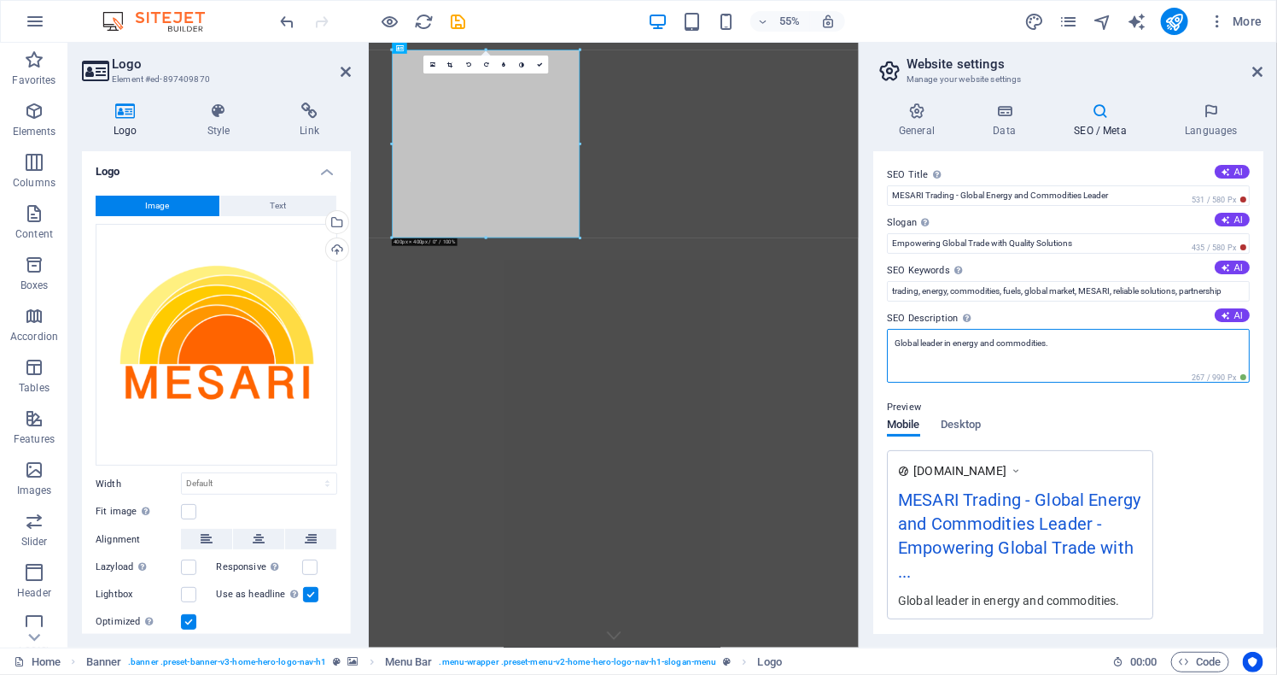
click at [1073, 377] on textarea "Global leader in energy and commodities." at bounding box center [1068, 356] width 363 height 54
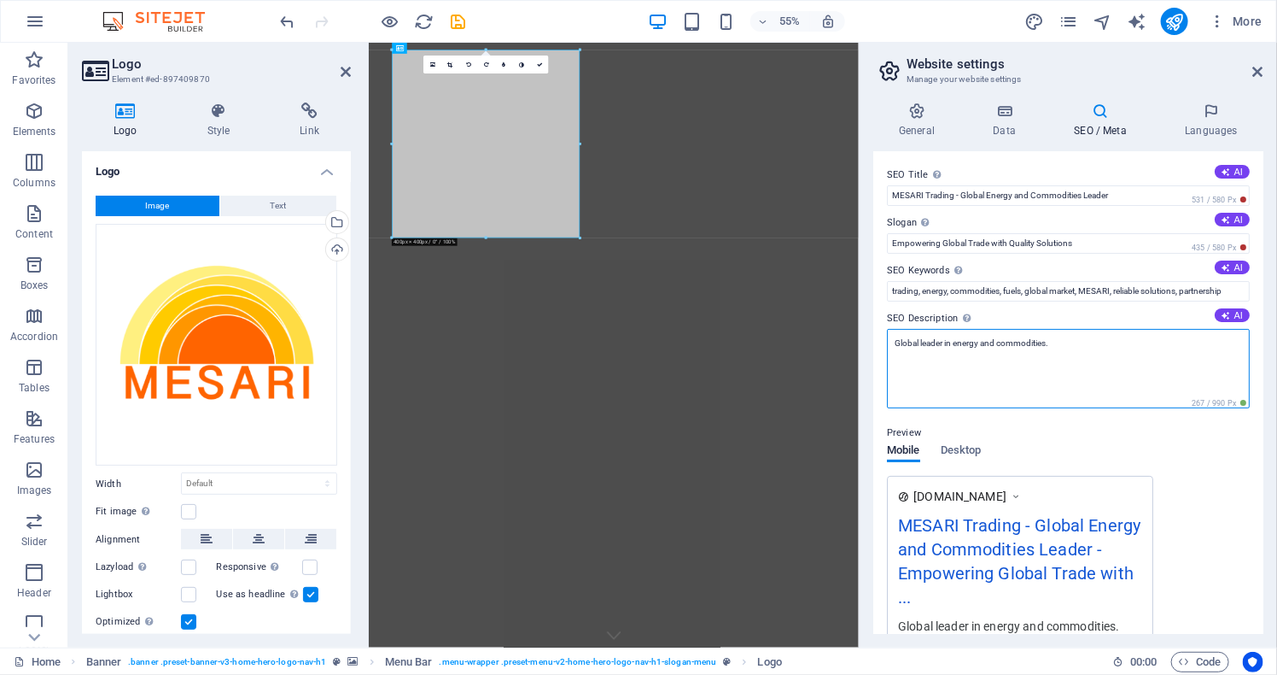
drag, startPoint x: 1045, startPoint y: 372, endPoint x: 969, endPoint y: 372, distance: 76.0
click at [969, 372] on textarea "Global leader in energy and commodities." at bounding box center [1068, 368] width 363 height 79
click at [1257, 67] on icon at bounding box center [1259, 72] width 10 height 14
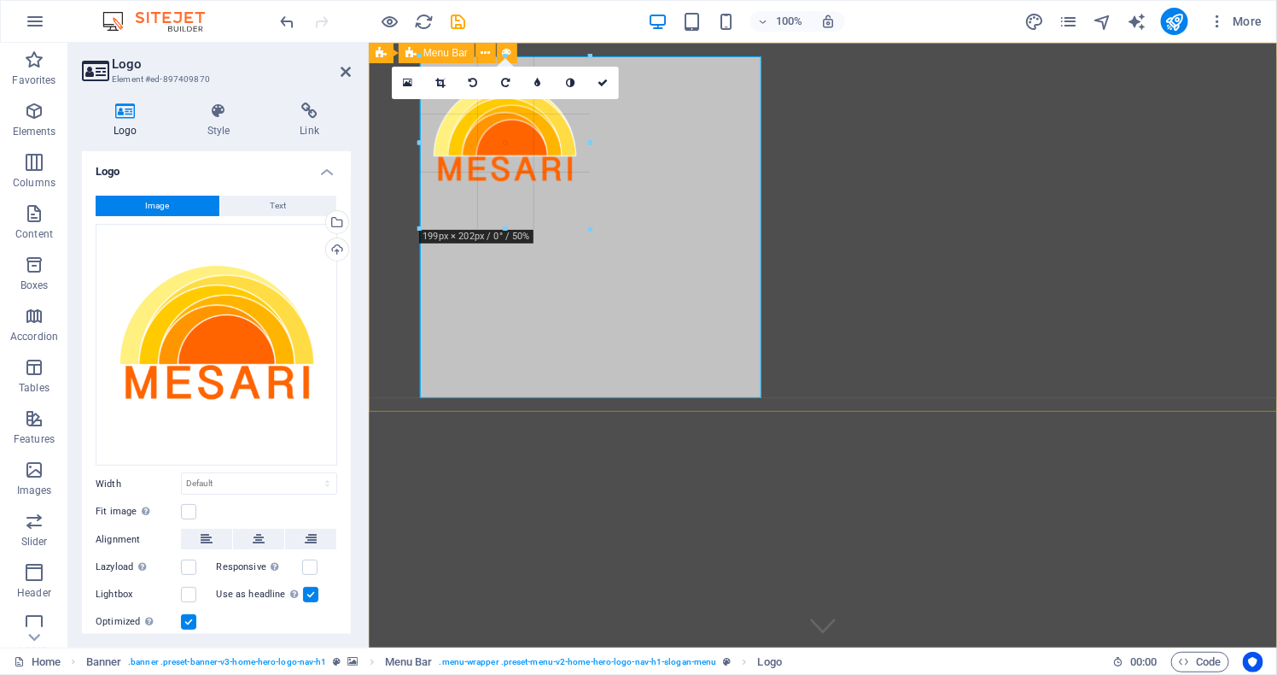
drag, startPoint x: 763, startPoint y: 395, endPoint x: 560, endPoint y: 225, distance: 264.9
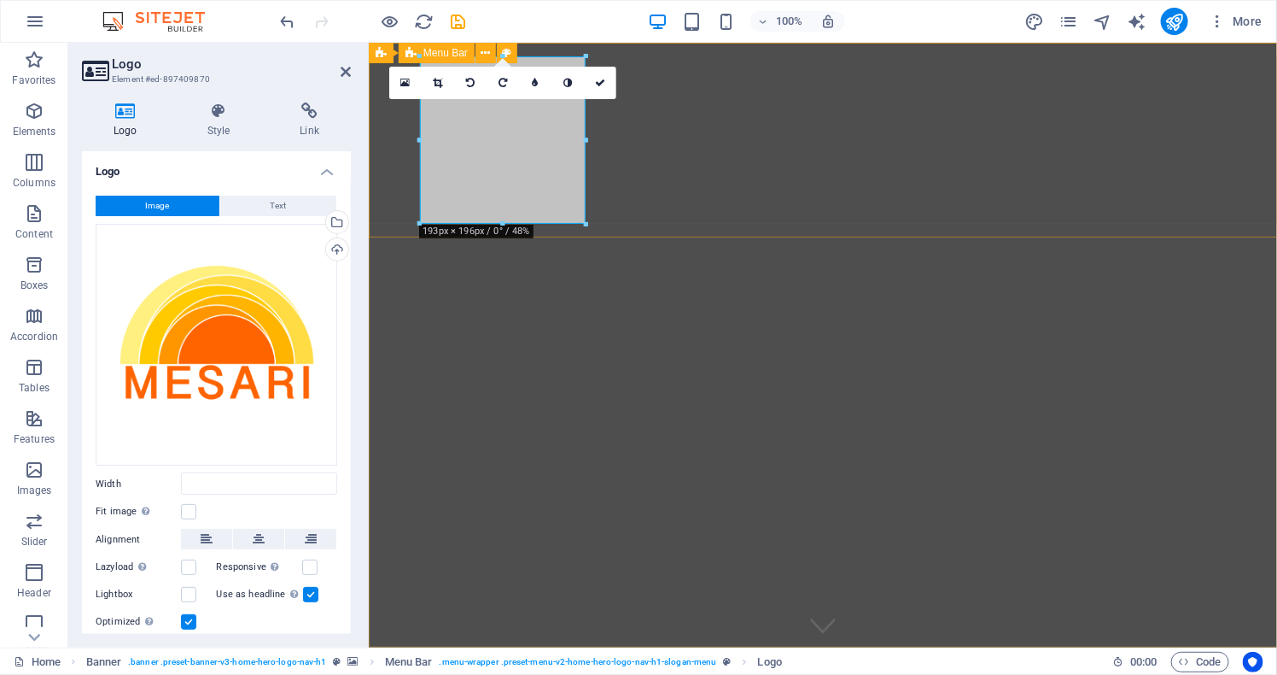
type input "193"
select select "px"
click at [345, 70] on icon at bounding box center [346, 72] width 10 height 14
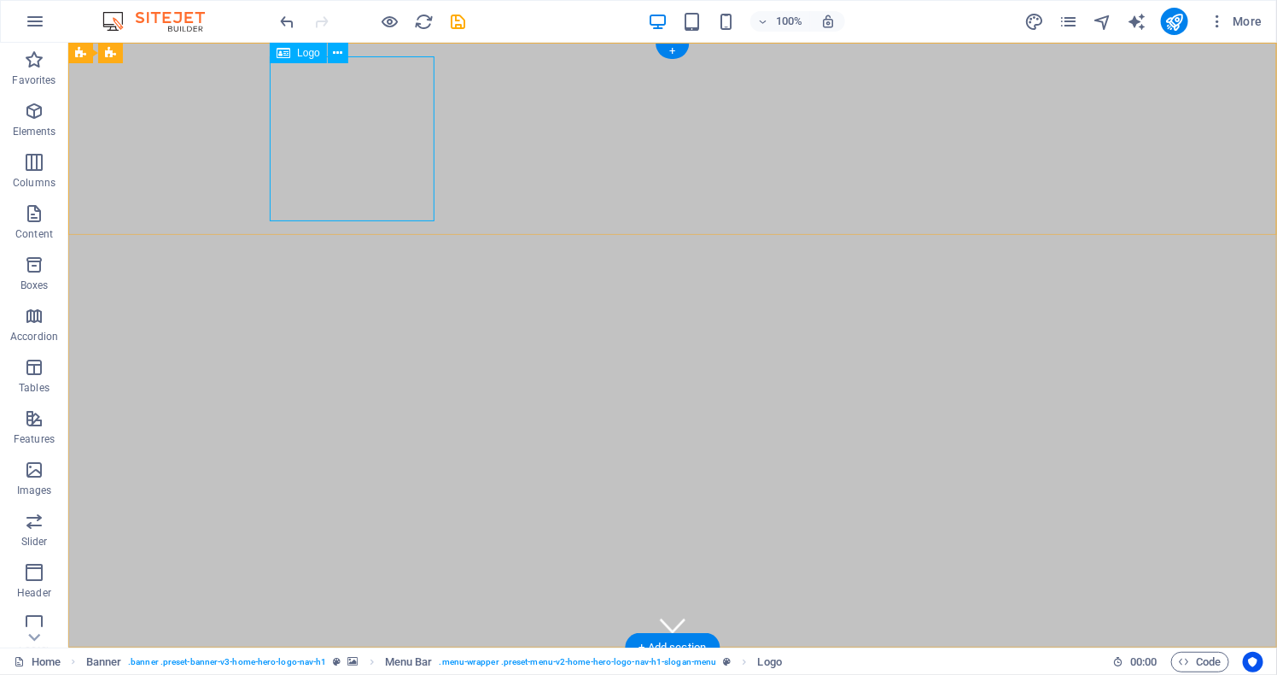
select select "px"
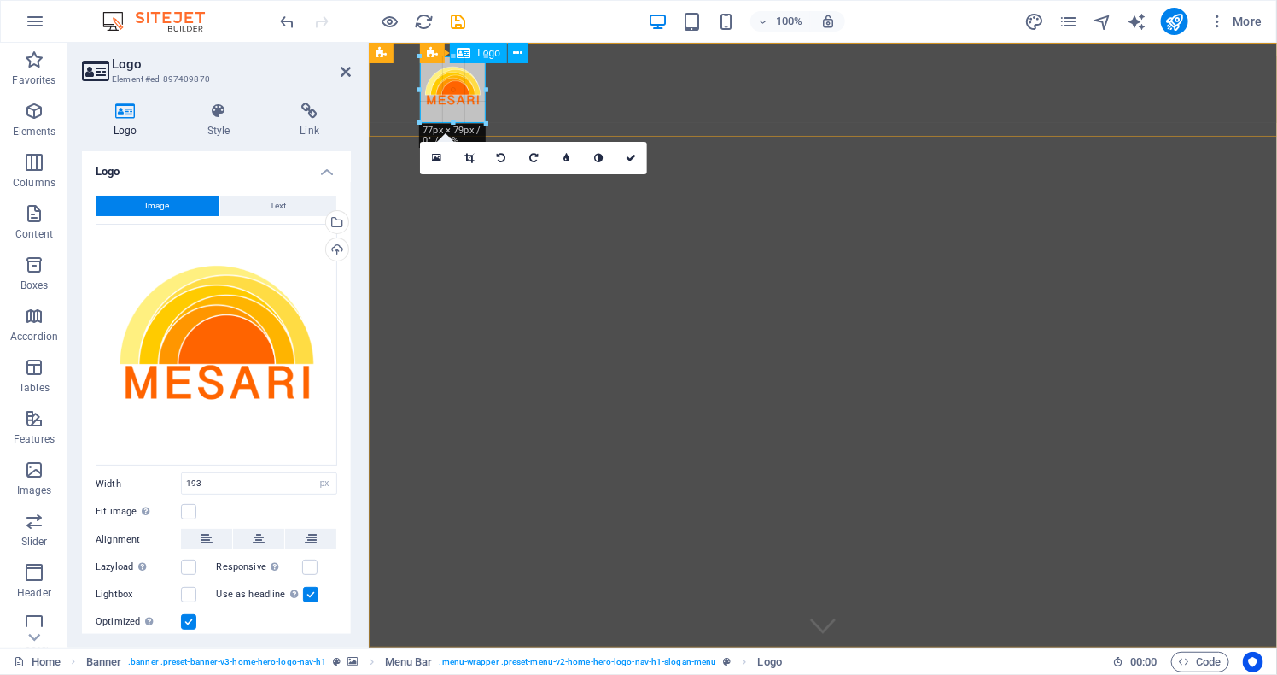
drag, startPoint x: 585, startPoint y: 219, endPoint x: 447, endPoint y: 122, distance: 168.0
type input "76"
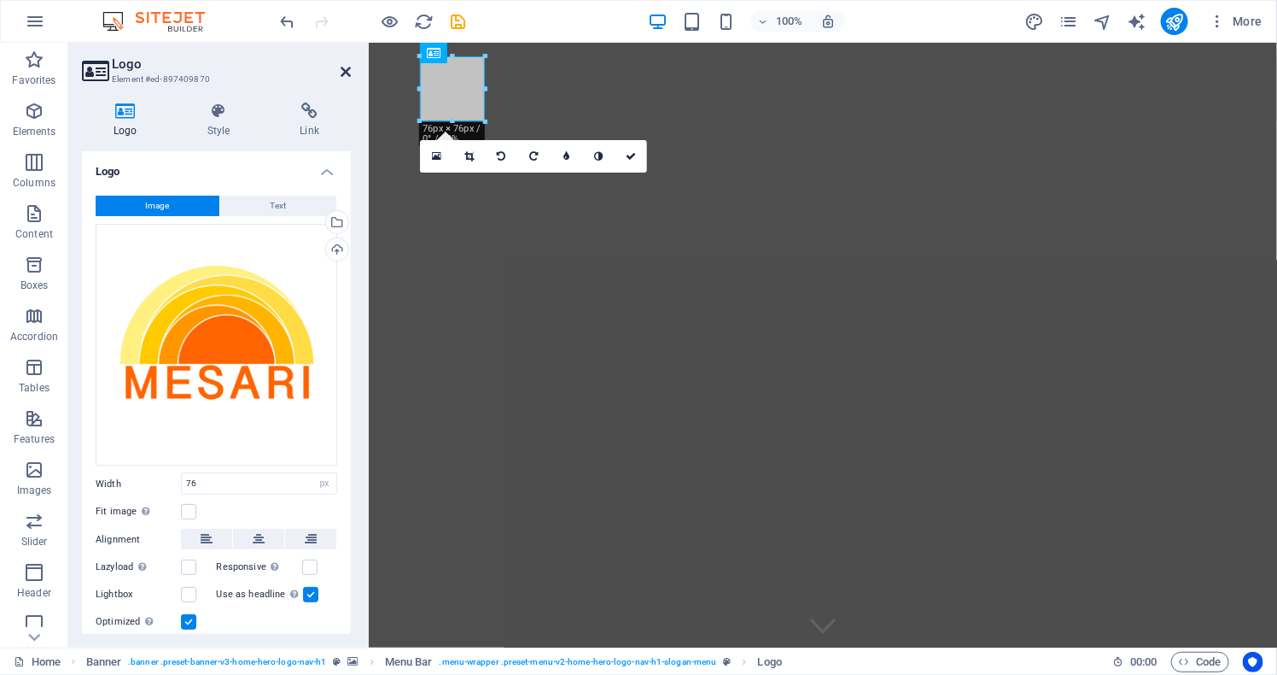
click at [344, 70] on icon at bounding box center [346, 72] width 10 height 14
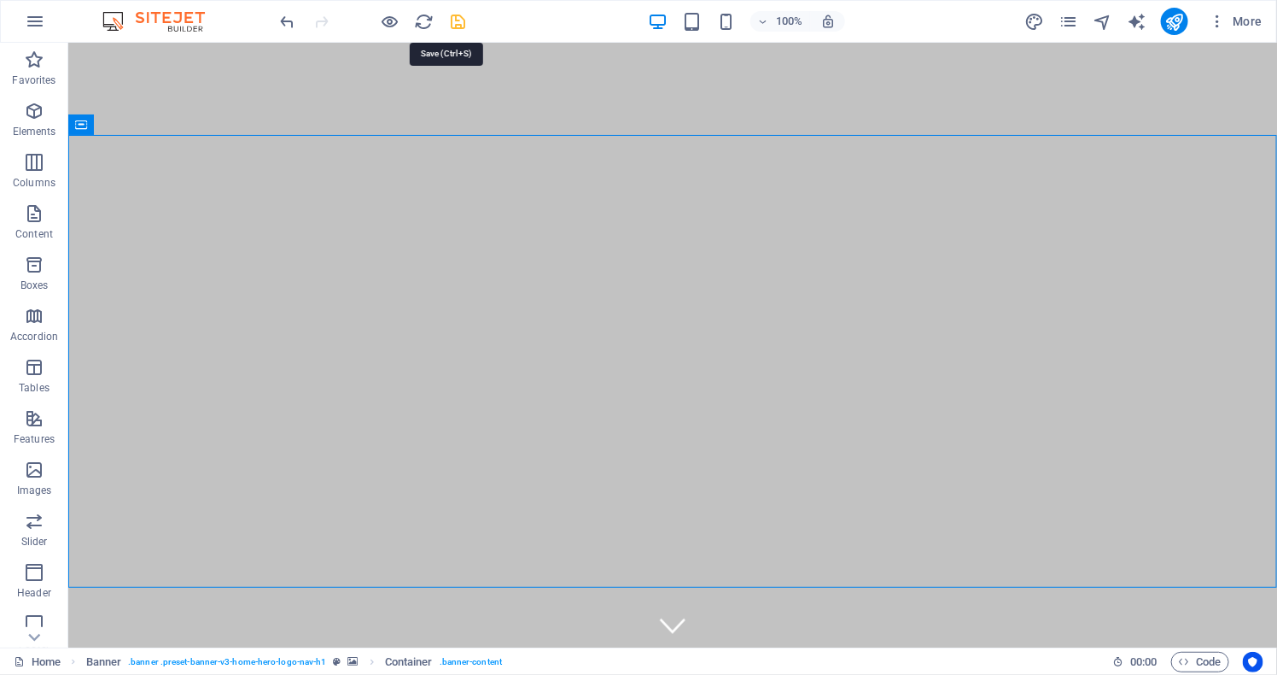
click at [456, 21] on icon "save" at bounding box center [459, 22] width 20 height 20
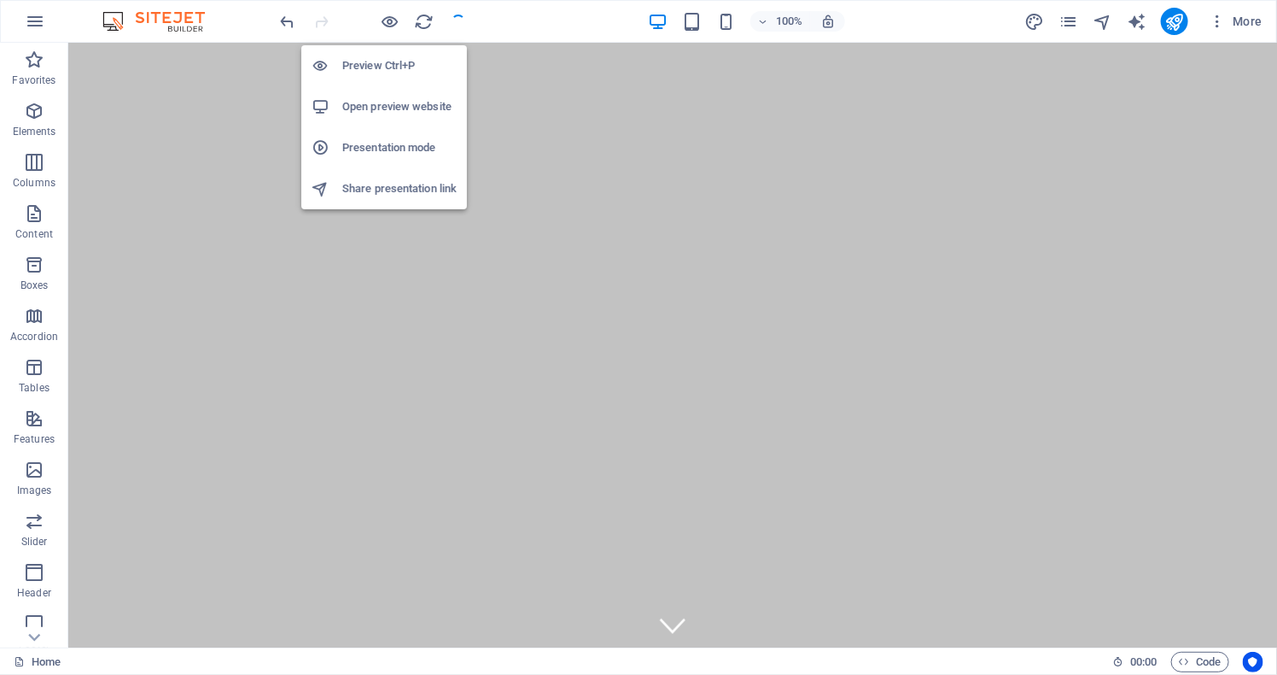
click at [386, 106] on h6 "Open preview website" at bounding box center [399, 106] width 114 height 20
